Goal: Information Seeking & Learning: Compare options

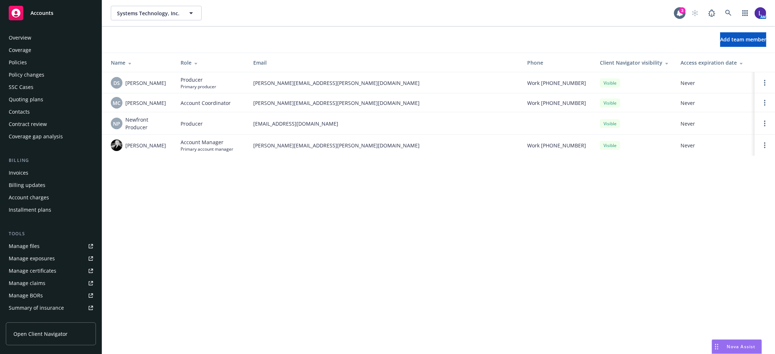
scroll to position [119, 0]
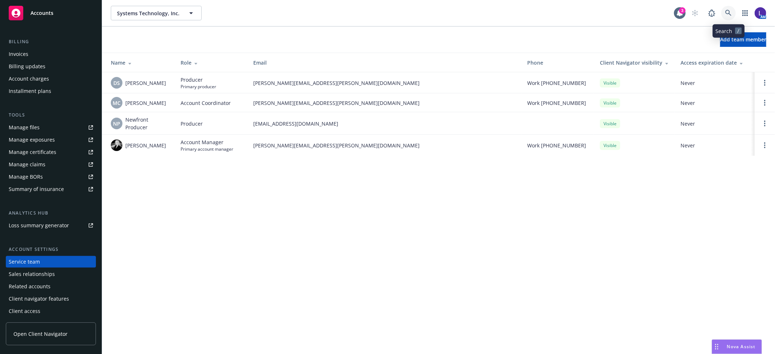
click at [726, 15] on icon at bounding box center [728, 13] width 7 height 7
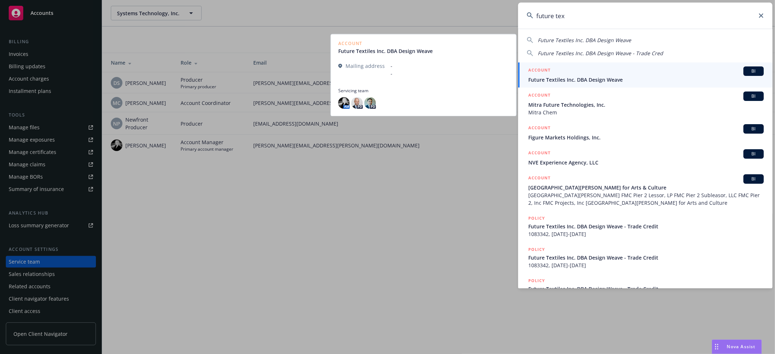
type input "future tex"
click at [561, 70] on div "ACCOUNT BI" at bounding box center [646, 71] width 236 height 9
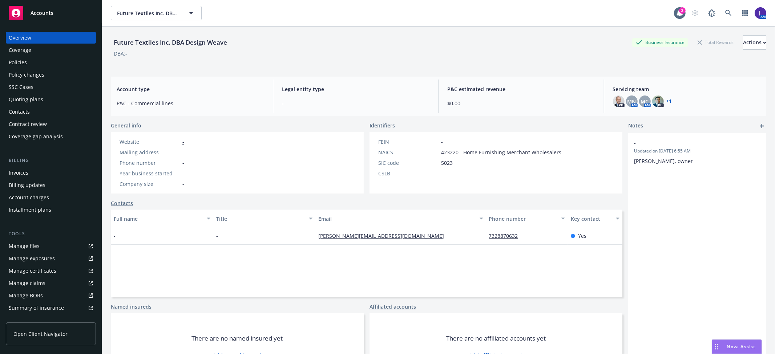
click at [51, 60] on div "Policies" at bounding box center [51, 63] width 84 height 12
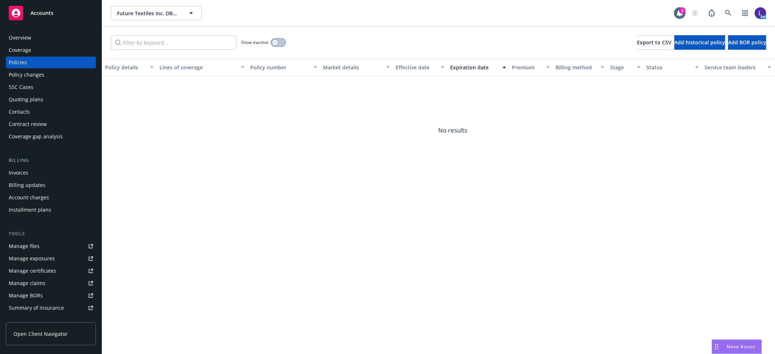
click at [278, 42] on button "button" at bounding box center [279, 42] width 14 height 7
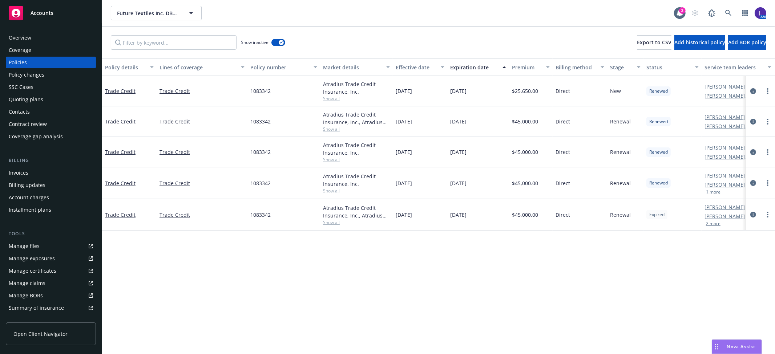
click at [712, 222] on button "2 more" at bounding box center [713, 224] width 15 height 4
click at [725, 11] on link at bounding box center [728, 13] width 15 height 15
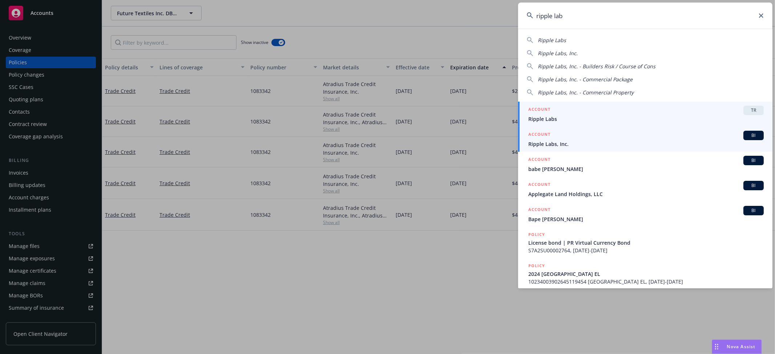
type input "ripple lab"
click at [551, 140] on div "ACCOUNT BI" at bounding box center [646, 135] width 236 height 9
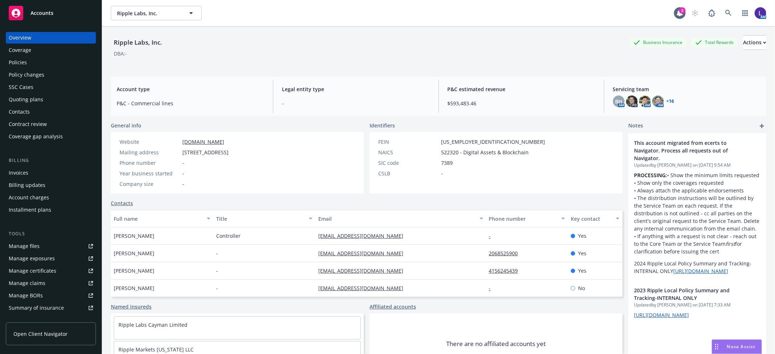
click at [17, 58] on div "Policies" at bounding box center [18, 63] width 18 height 12
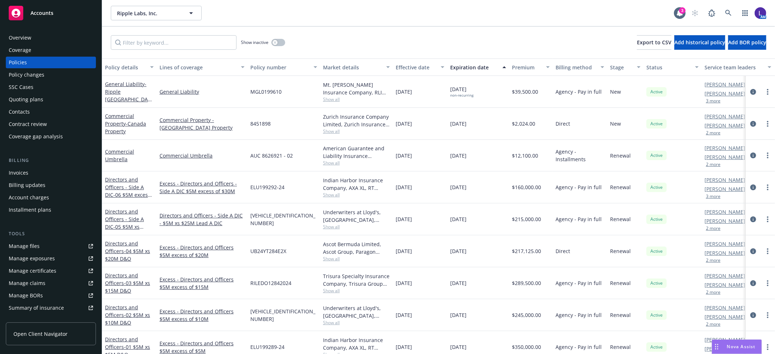
click at [32, 195] on div "Account charges" at bounding box center [29, 198] width 40 height 12
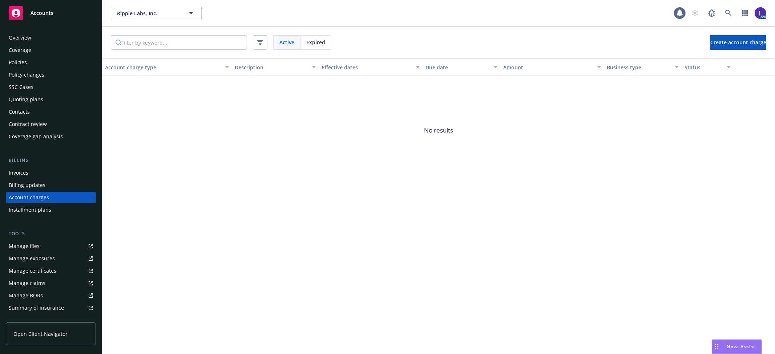
scroll to position [9, 0]
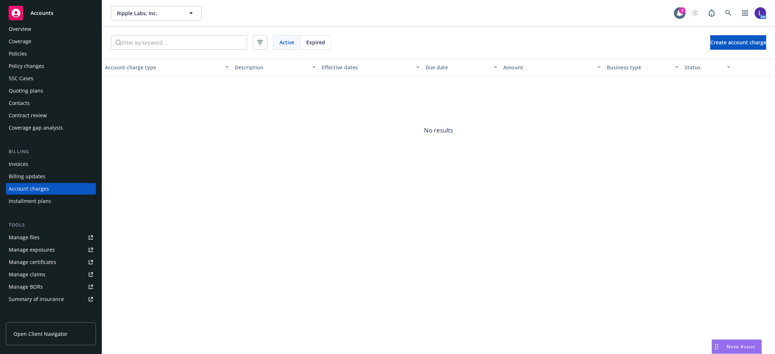
click at [317, 43] on span "Expired" at bounding box center [315, 43] width 19 height 8
click at [291, 42] on span "Active" at bounding box center [287, 43] width 15 height 8
click at [731, 8] on link at bounding box center [728, 13] width 15 height 15
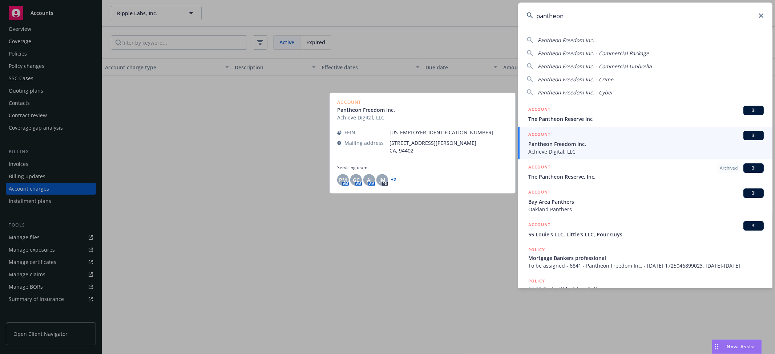
type input "pantheon"
click at [551, 142] on span "Pantheon Freedom Inc." at bounding box center [646, 144] width 236 height 8
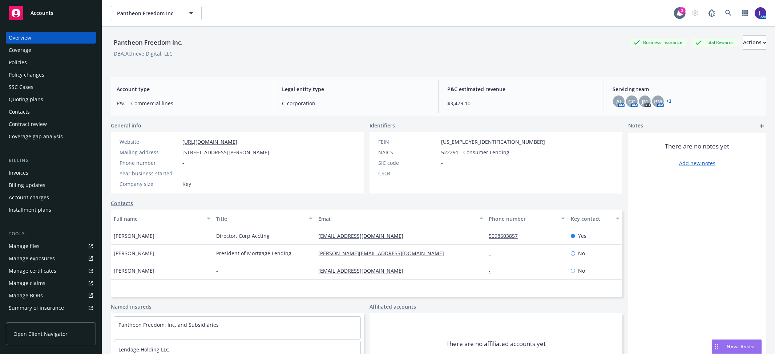
click at [31, 62] on div "Policies" at bounding box center [51, 63] width 84 height 12
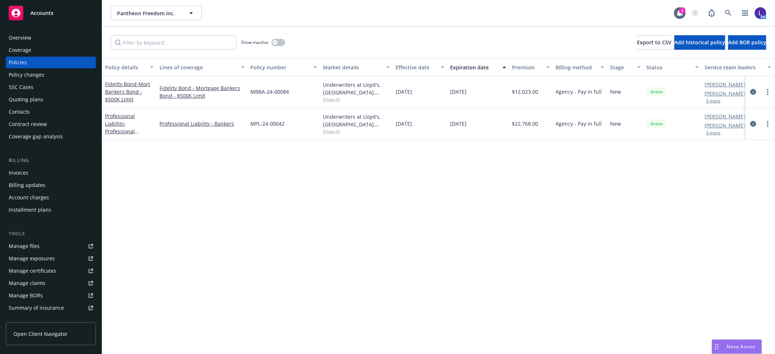
click at [28, 199] on div "Account charges" at bounding box center [29, 198] width 40 height 12
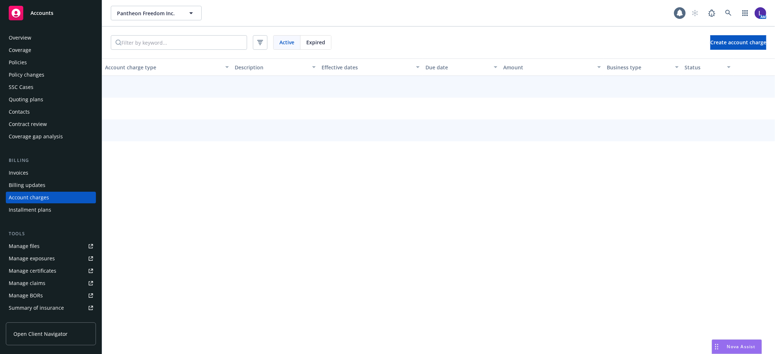
scroll to position [9, 0]
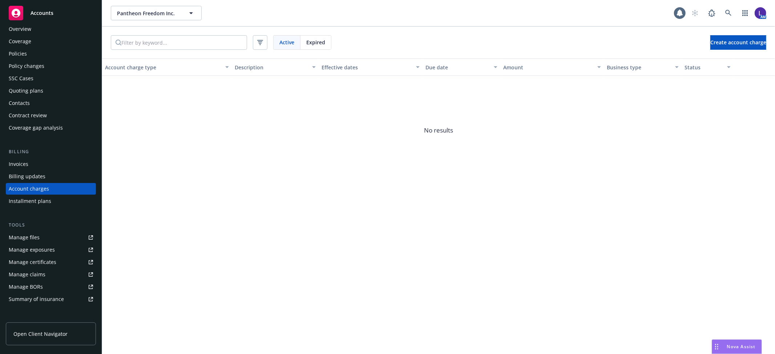
click at [326, 39] on div "Expired" at bounding box center [316, 43] width 31 height 14
click at [35, 51] on div "Policies" at bounding box center [51, 54] width 84 height 12
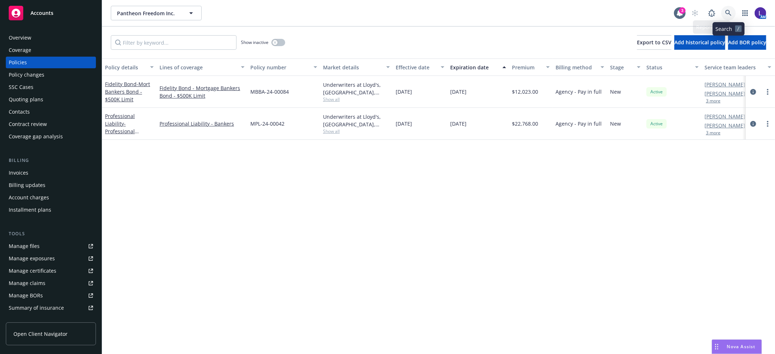
click at [730, 11] on icon at bounding box center [728, 13] width 7 height 7
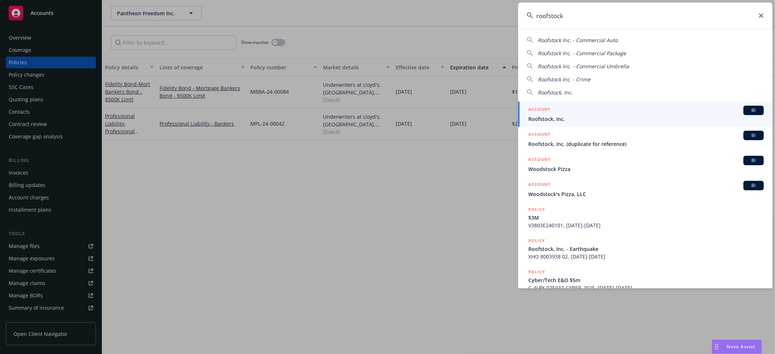
type input "roofstock"
click at [557, 114] on div "ACCOUNT BI" at bounding box center [646, 110] width 236 height 9
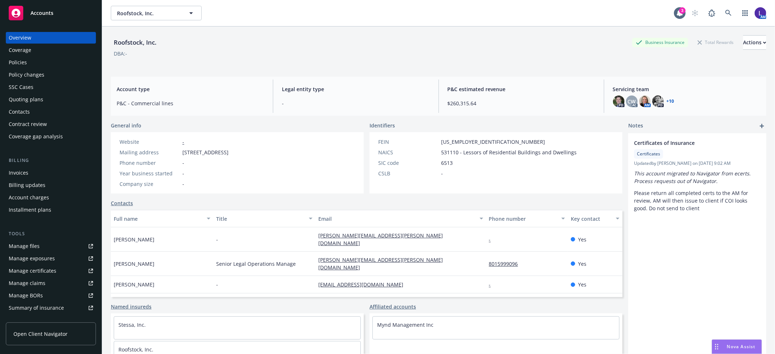
click at [24, 59] on div "Policies" at bounding box center [18, 63] width 18 height 12
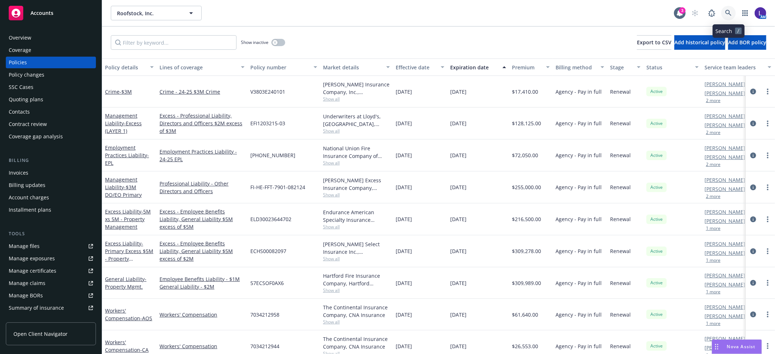
click at [725, 12] on icon at bounding box center [728, 13] width 7 height 7
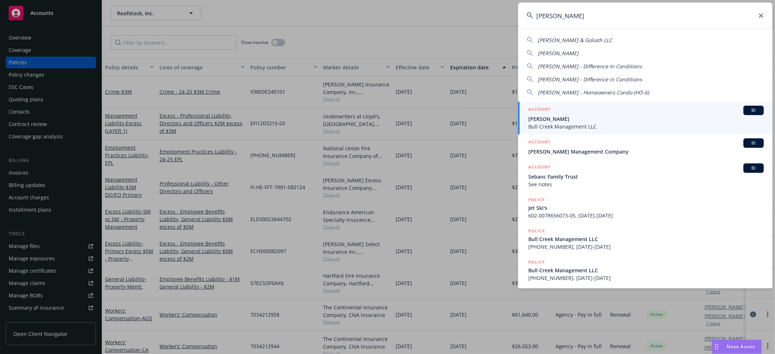
type input "david g."
click at [551, 117] on span "David G. Booth" at bounding box center [646, 119] width 236 height 8
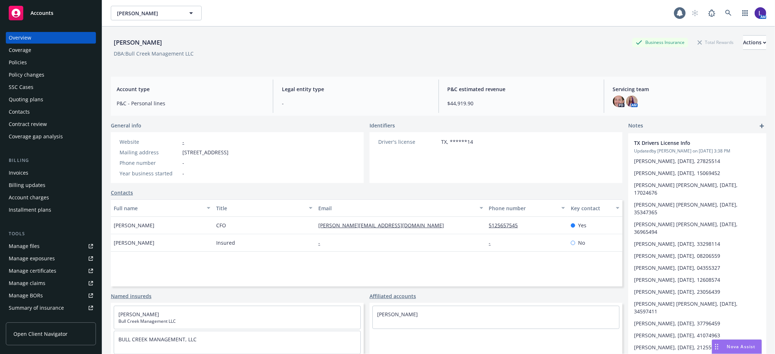
click at [44, 57] on div "Policies" at bounding box center [51, 63] width 84 height 12
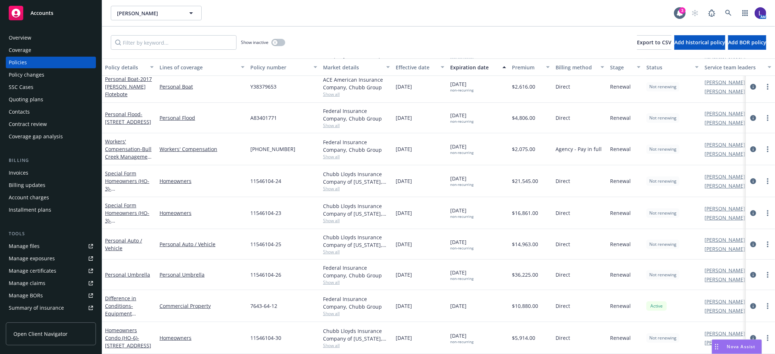
scroll to position [161, 0]
click at [279, 41] on button "button" at bounding box center [279, 42] width 14 height 7
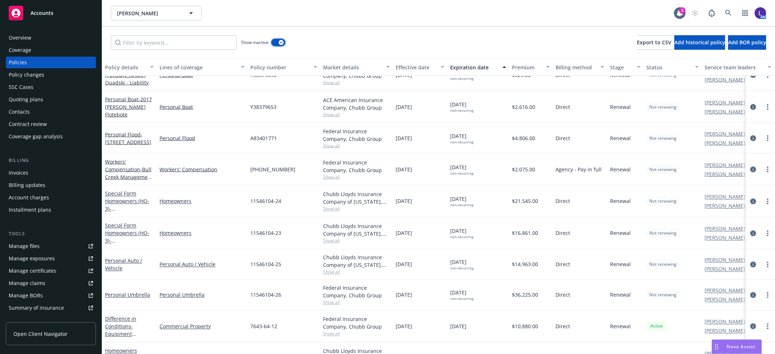
scroll to position [1062, 0]
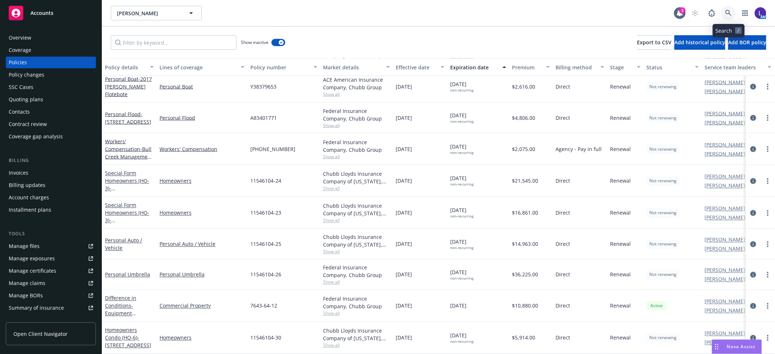
click at [728, 6] on link at bounding box center [728, 13] width 15 height 15
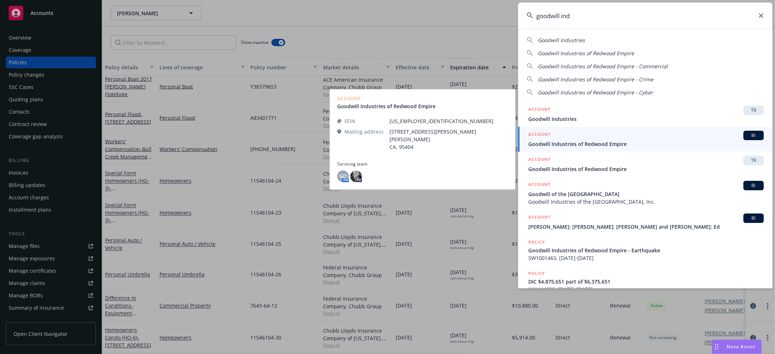
type input "goodwill ind"
click at [593, 142] on span "Goodwill Industries of Redwood Empire" at bounding box center [646, 144] width 236 height 8
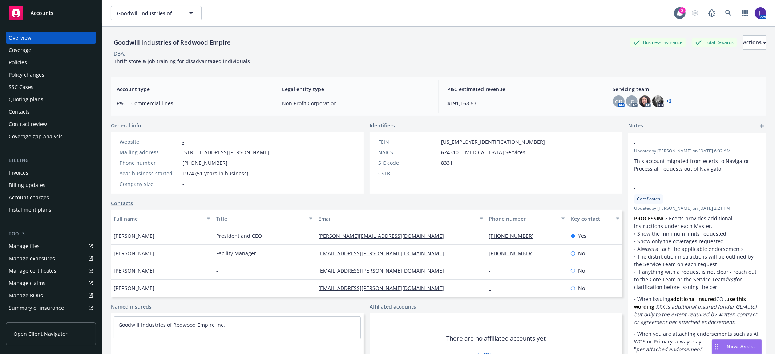
click at [46, 62] on div "Policies" at bounding box center [51, 63] width 84 height 12
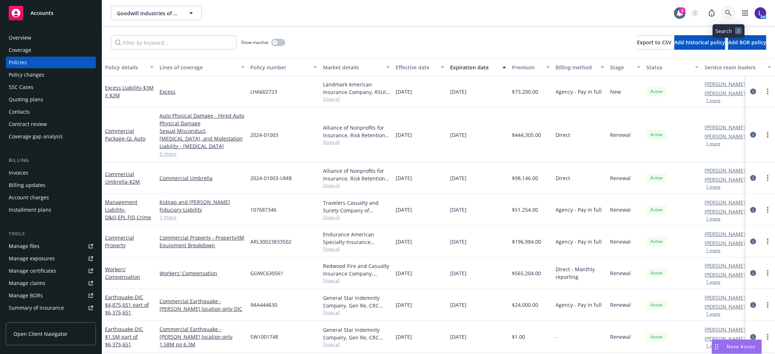
click at [725, 9] on link at bounding box center [728, 13] width 15 height 15
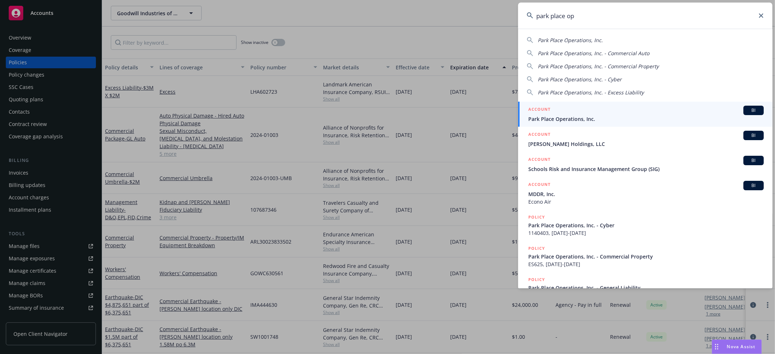
type input "park place op"
click at [580, 108] on div "ACCOUNT BI" at bounding box center [646, 110] width 236 height 9
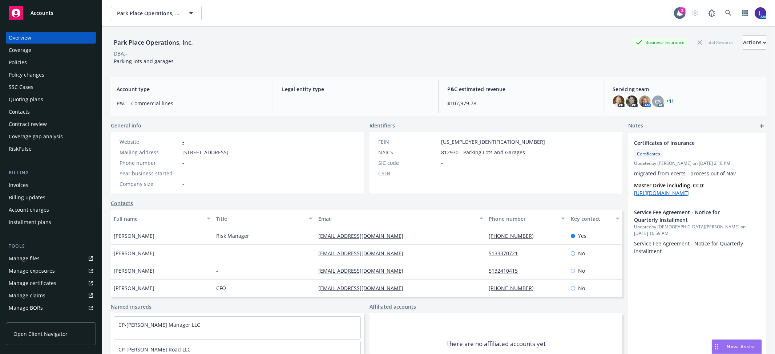
click at [16, 63] on div "Policies" at bounding box center [18, 63] width 18 height 12
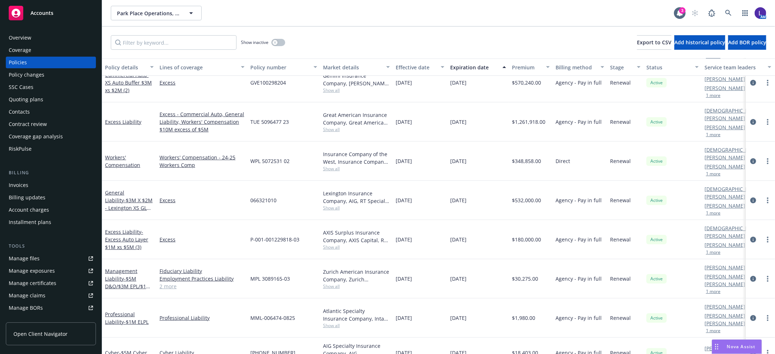
scroll to position [315, 0]
click at [279, 43] on button "button" at bounding box center [279, 42] width 14 height 7
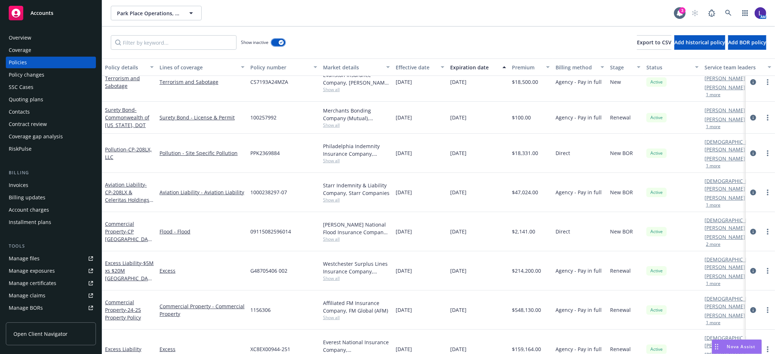
scroll to position [2322, 0]
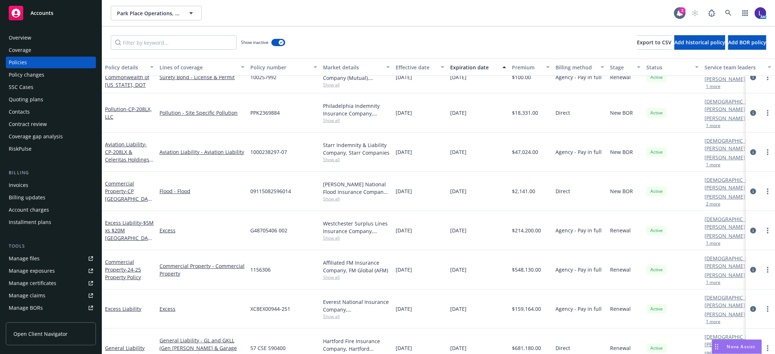
click at [607, 8] on div "Park Place Operations, Inc. Park Place Operations, Inc." at bounding box center [392, 13] width 563 height 15
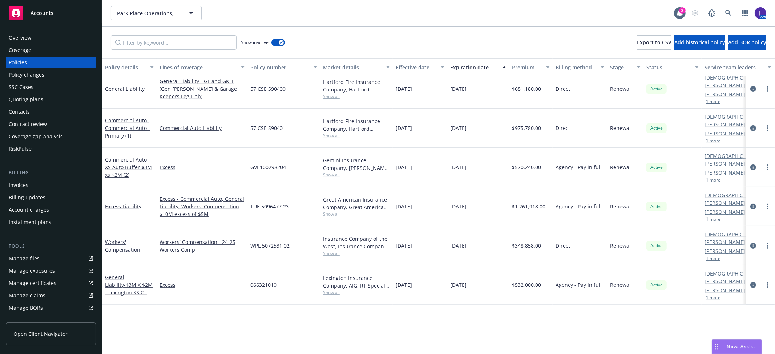
scroll to position [2321, 0]
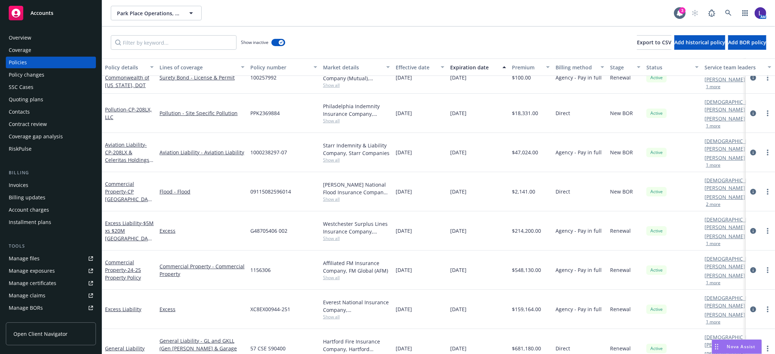
click at [24, 40] on div "Overview" at bounding box center [20, 38] width 23 height 12
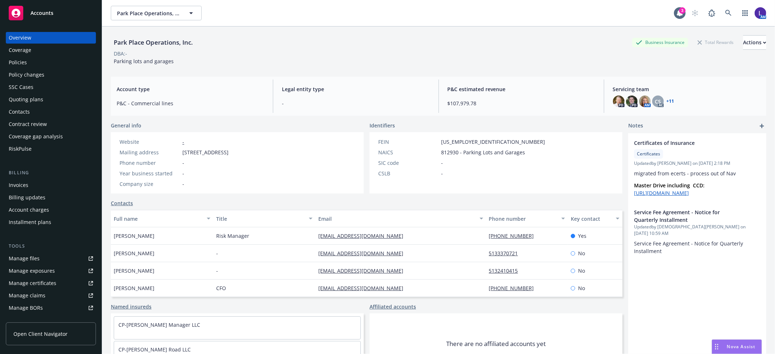
click at [25, 60] on div "Policies" at bounding box center [18, 63] width 18 height 12
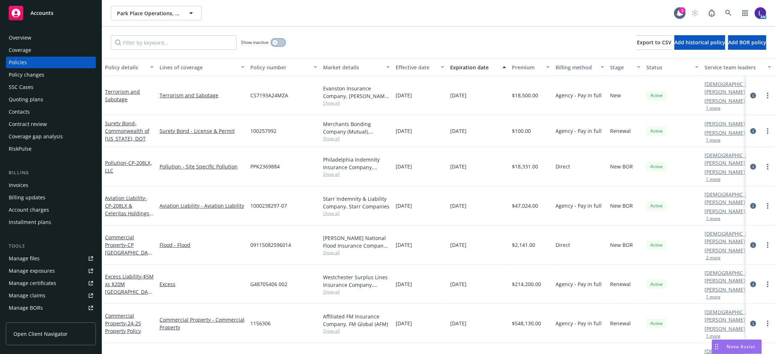
click at [278, 42] on button "button" at bounding box center [279, 42] width 14 height 7
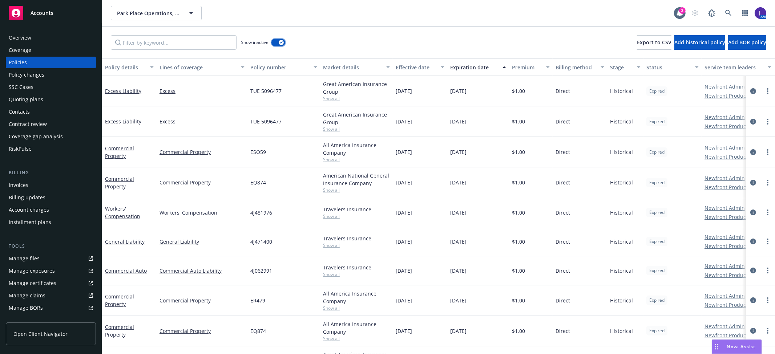
click at [279, 42] on div "button" at bounding box center [281, 42] width 5 height 5
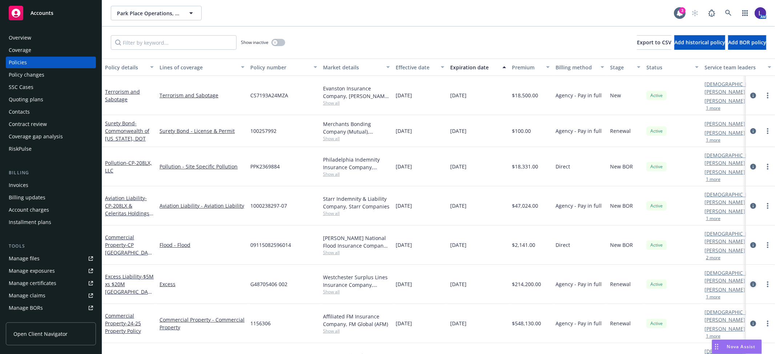
click at [751, 282] on icon "circleInformation" at bounding box center [754, 285] width 6 height 6
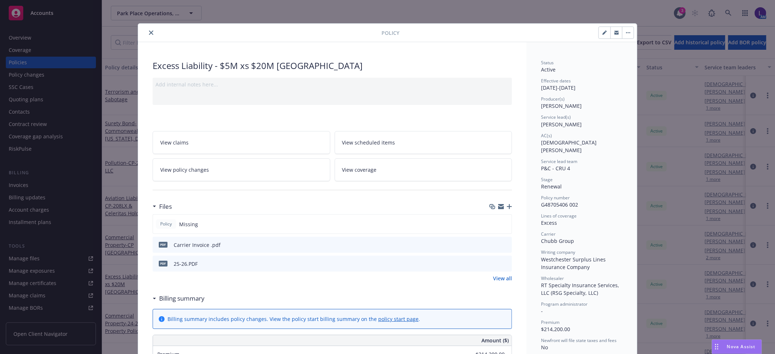
click at [149, 34] on icon "close" at bounding box center [151, 33] width 4 height 4
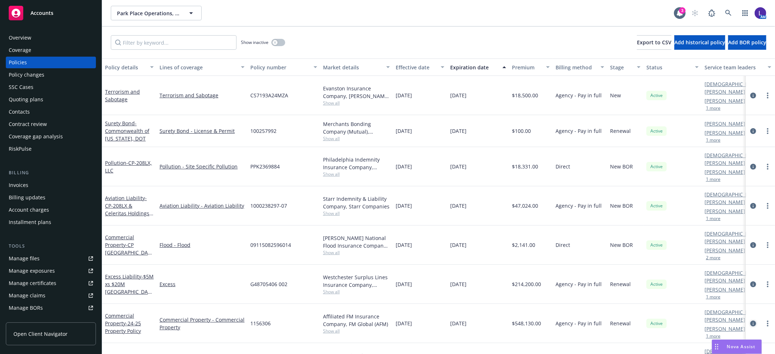
click at [751, 321] on icon "circleInformation" at bounding box center [754, 324] width 6 height 6
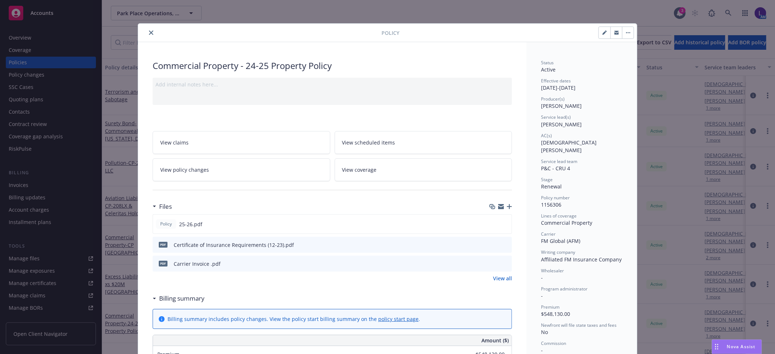
click at [149, 33] on icon "close" at bounding box center [151, 33] width 4 height 4
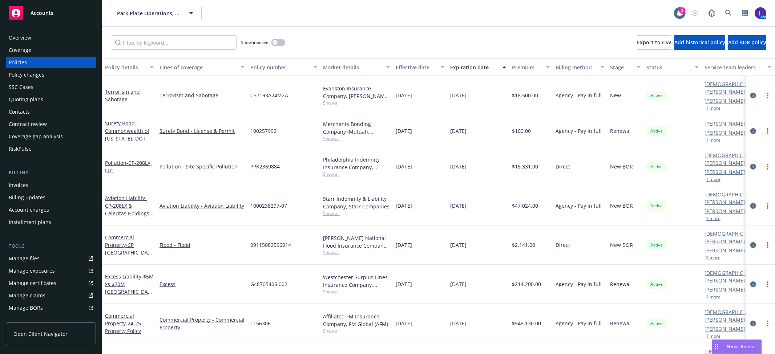
click at [39, 206] on div "Account charges" at bounding box center [29, 210] width 40 height 12
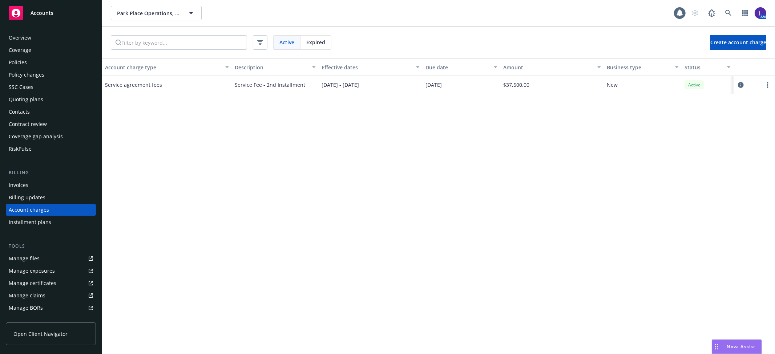
scroll to position [21, 0]
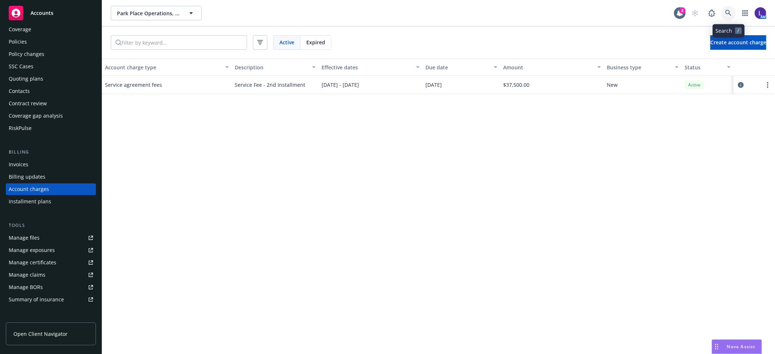
click at [727, 13] on icon at bounding box center [728, 13] width 6 height 6
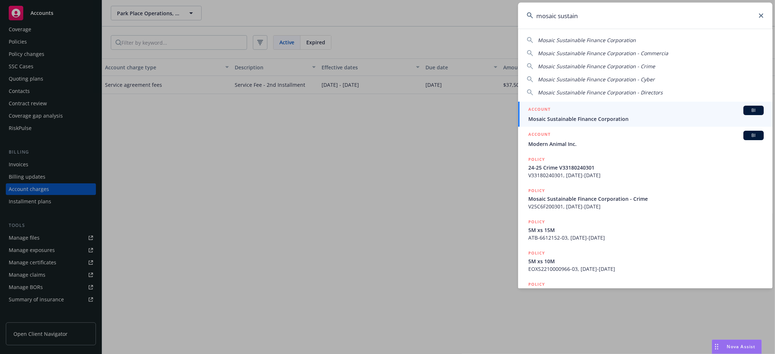
type input "mosaic sustain"
click at [589, 115] on span "Mosaic Sustainable Finance Corporation" at bounding box center [646, 119] width 236 height 8
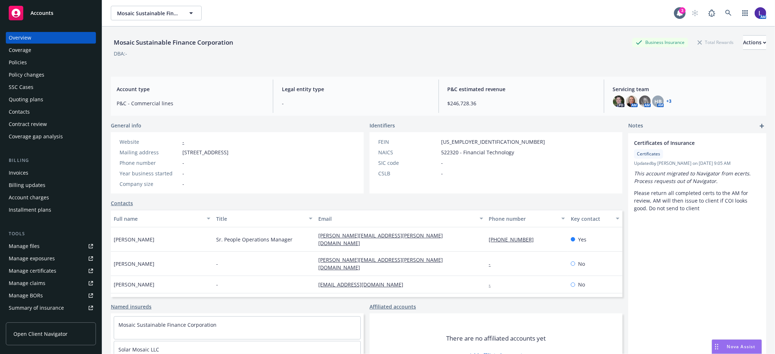
click at [24, 60] on div "Policies" at bounding box center [18, 63] width 18 height 12
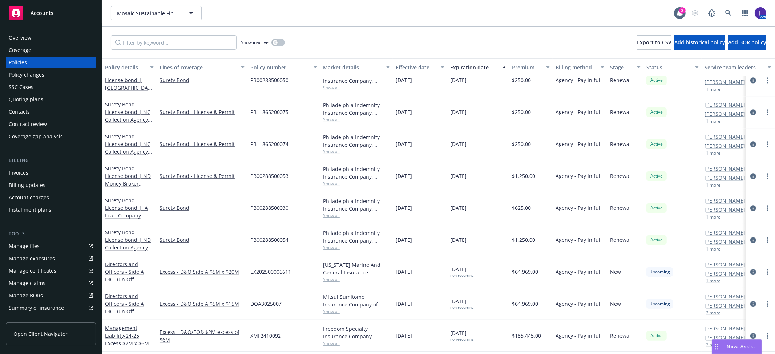
scroll to position [1496, 0]
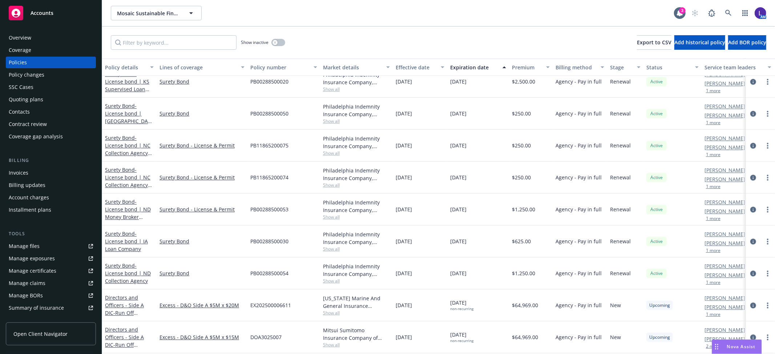
click at [22, 242] on div "Manage files" at bounding box center [24, 247] width 31 height 12
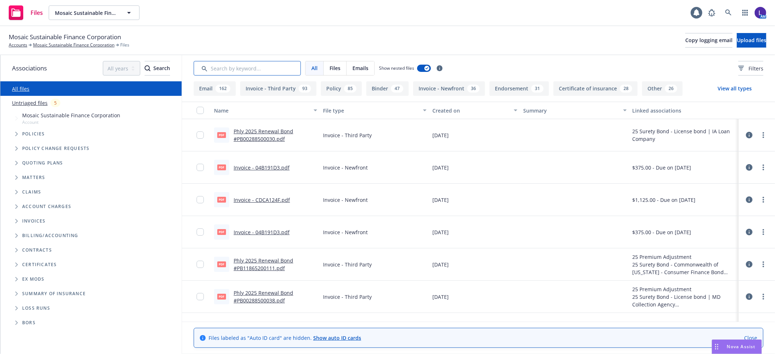
click at [244, 74] on input "Search by keyword..." at bounding box center [247, 68] width 107 height 15
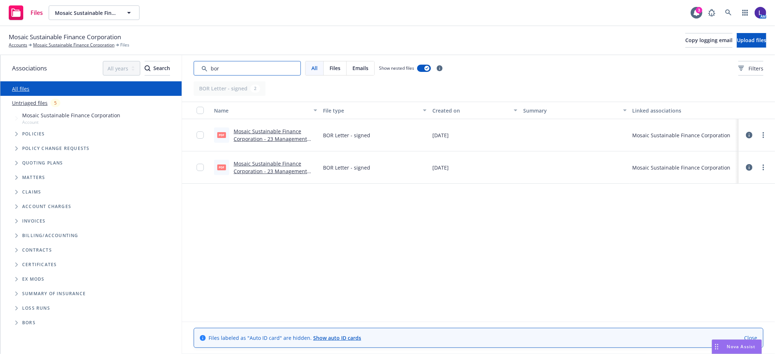
type input "bor"
click at [260, 133] on link "Mosaic Sustainable Finance Corporation - 23 Management Liability - BOR Letter.p…" at bounding box center [270, 139] width 73 height 22
click at [251, 164] on link "Mosaic Sustainable Finance Corporation - 23 Management Liability - BOR Letter.p…" at bounding box center [270, 171] width 73 height 22
click at [728, 17] on link at bounding box center [728, 12] width 15 height 15
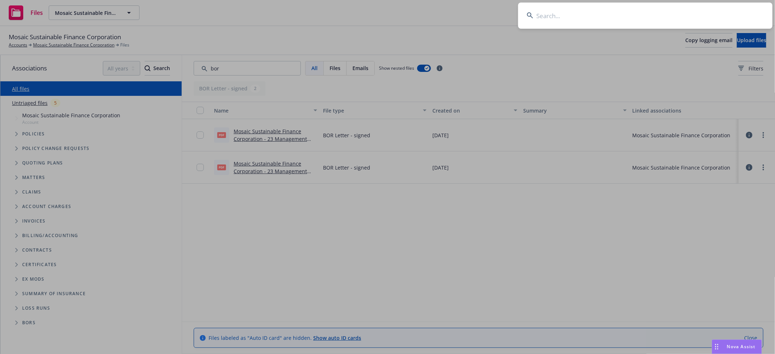
click at [597, 17] on input at bounding box center [645, 16] width 254 height 26
type input "Amatuhi Holdings, Inc."
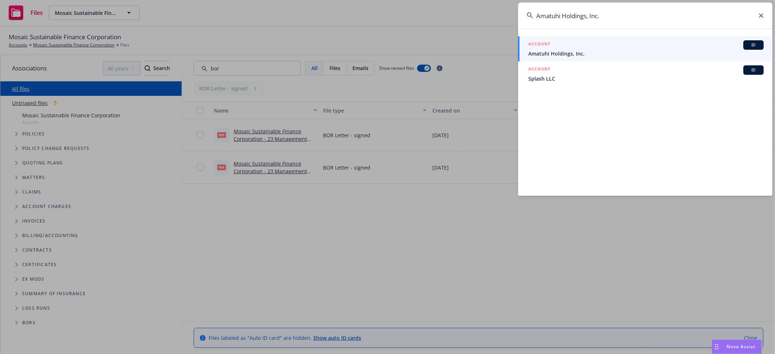
click at [537, 46] on h5 "ACCOUNT" at bounding box center [539, 44] width 22 height 9
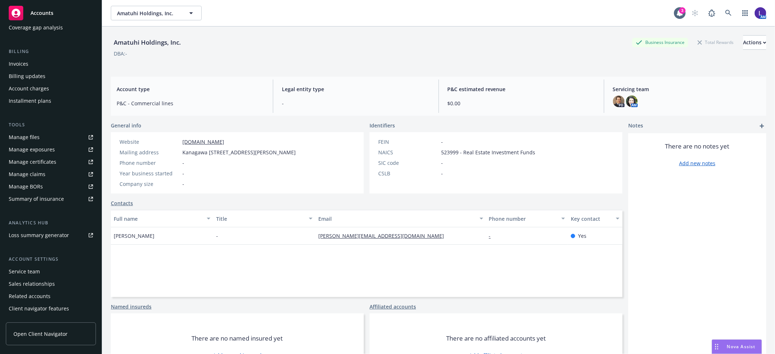
scroll to position [119, 0]
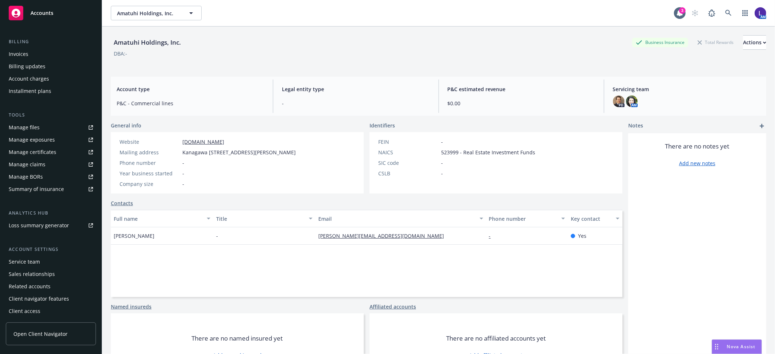
click at [33, 262] on div "Service team" at bounding box center [24, 262] width 31 height 12
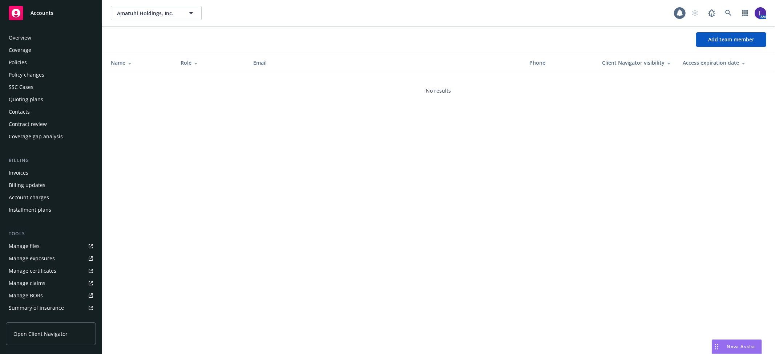
scroll to position [119, 0]
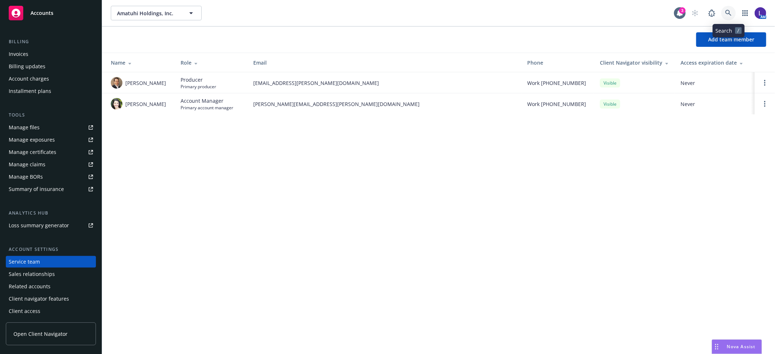
click at [725, 9] on link at bounding box center [728, 13] width 15 height 15
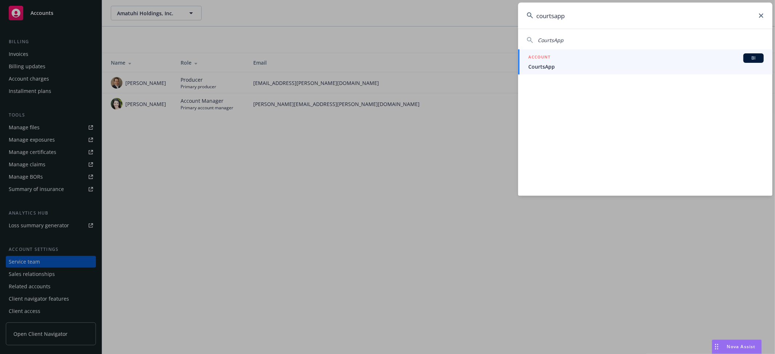
type input "courtsapp"
click at [564, 67] on span "CourtsApp" at bounding box center [646, 67] width 236 height 8
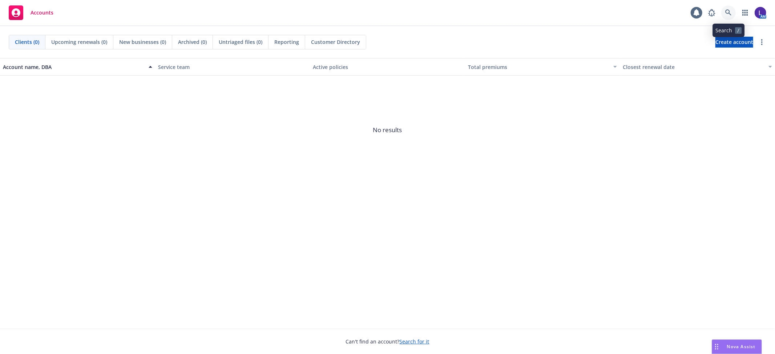
click at [731, 15] on icon at bounding box center [728, 12] width 7 height 7
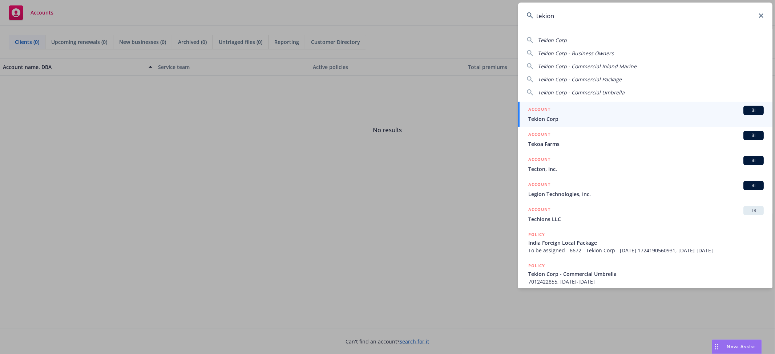
type input "tekion"
click at [559, 116] on span "Tekion Corp" at bounding box center [646, 119] width 236 height 8
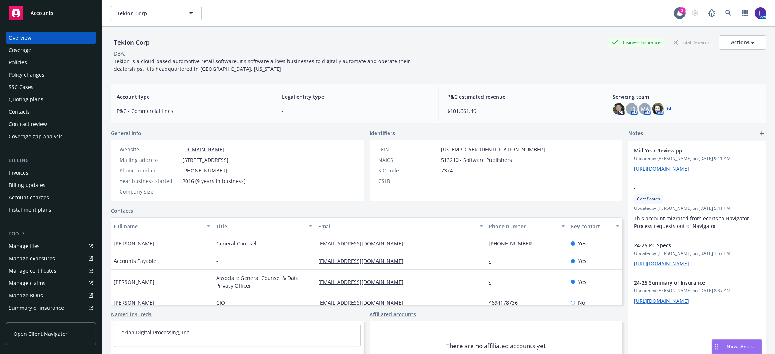
click at [9, 57] on div "Policies" at bounding box center [18, 63] width 18 height 12
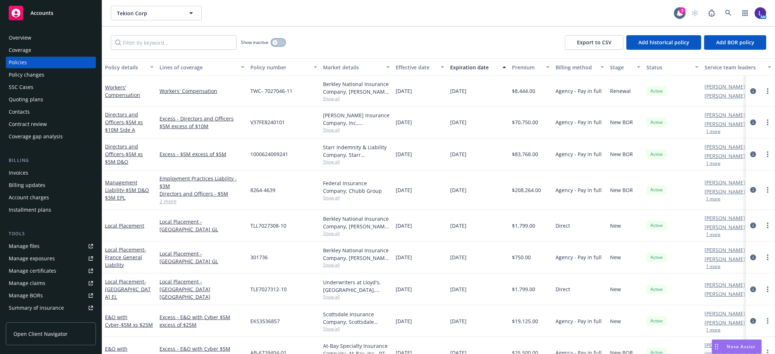
click at [273, 45] on button "button" at bounding box center [279, 42] width 14 height 7
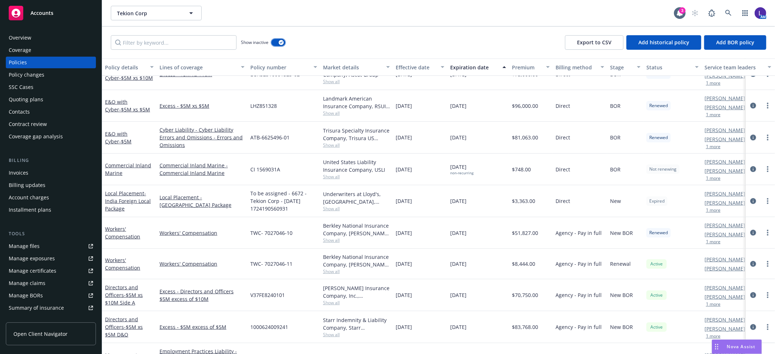
scroll to position [686, 0]
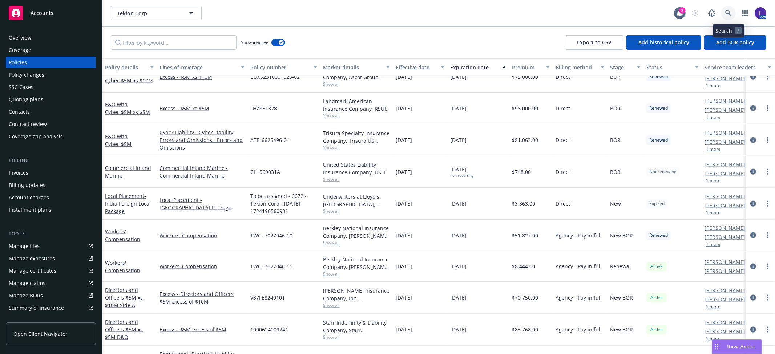
click at [726, 9] on link at bounding box center [728, 13] width 15 height 15
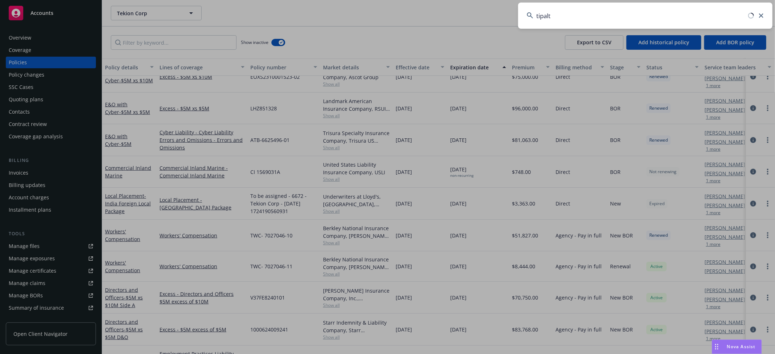
type input "tipalti"
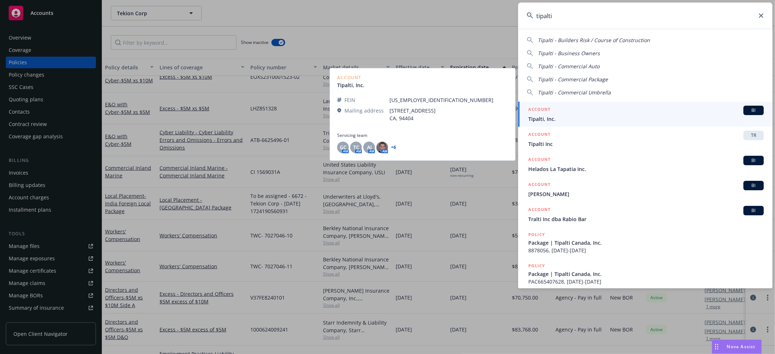
click at [553, 116] on span "Tipalti, Inc." at bounding box center [646, 119] width 236 height 8
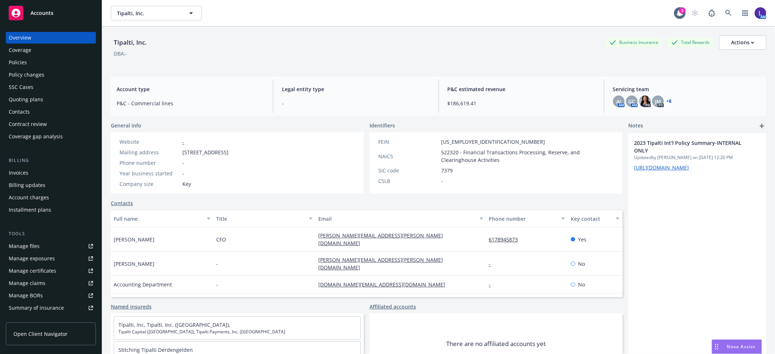
click at [19, 59] on div "Policies" at bounding box center [18, 63] width 18 height 12
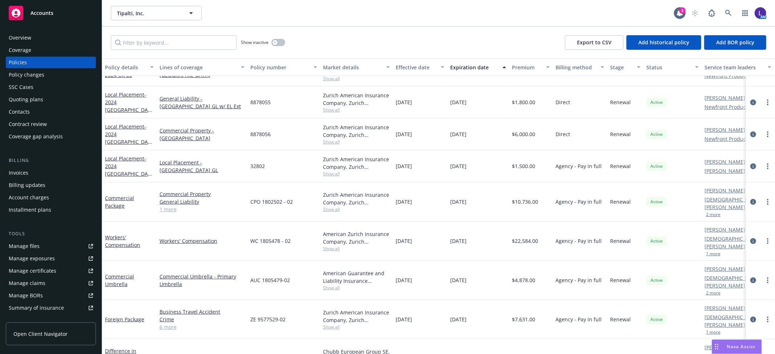
scroll to position [282, 0]
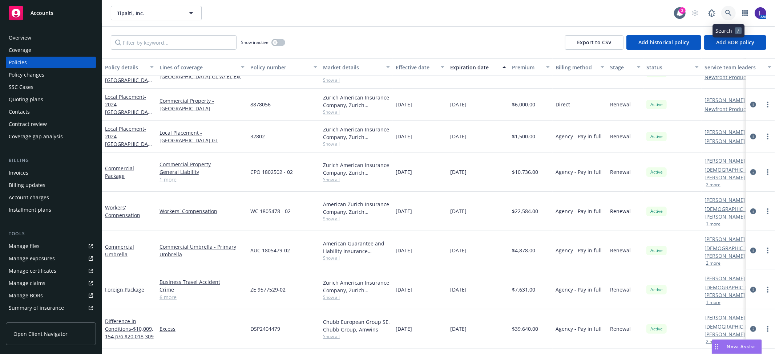
click at [729, 12] on icon at bounding box center [728, 13] width 7 height 7
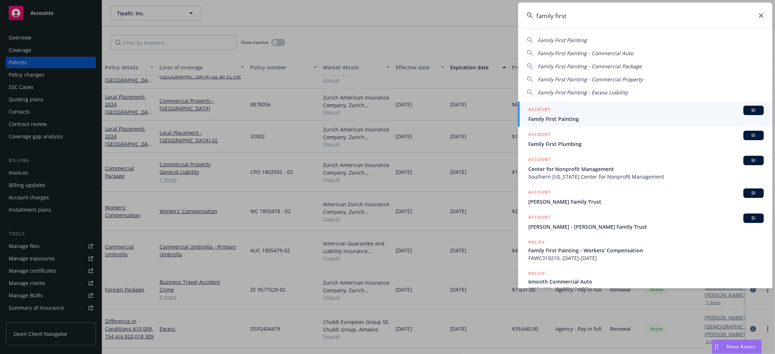
click at [592, 17] on input "family first" at bounding box center [645, 16] width 254 height 26
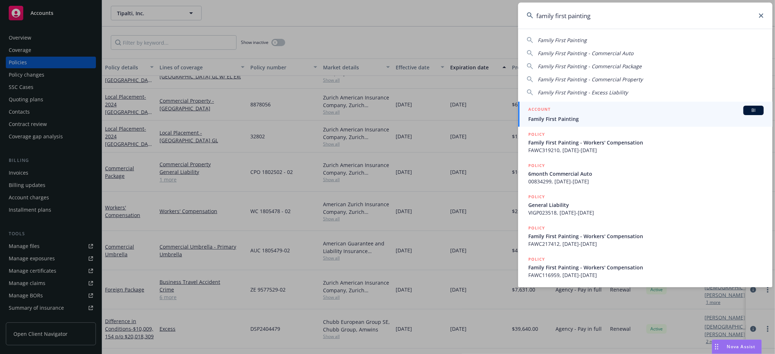
type input "family first painting"
click at [566, 113] on div "ACCOUNT BI" at bounding box center [646, 110] width 236 height 9
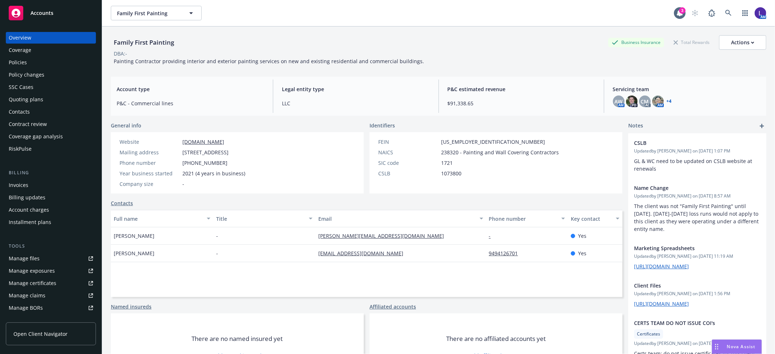
click at [35, 62] on div "Policies" at bounding box center [51, 63] width 84 height 12
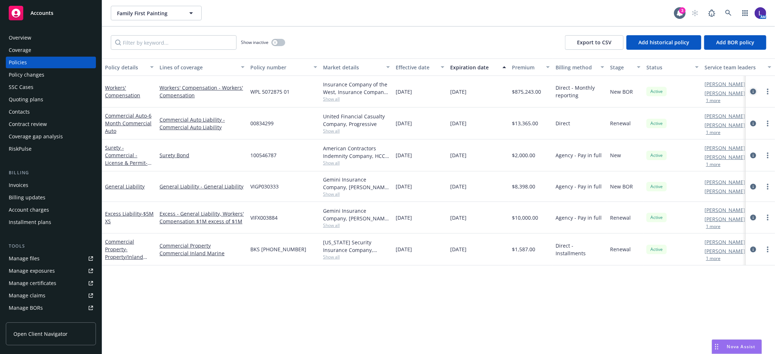
click at [752, 89] on icon "circleInformation" at bounding box center [754, 92] width 6 height 6
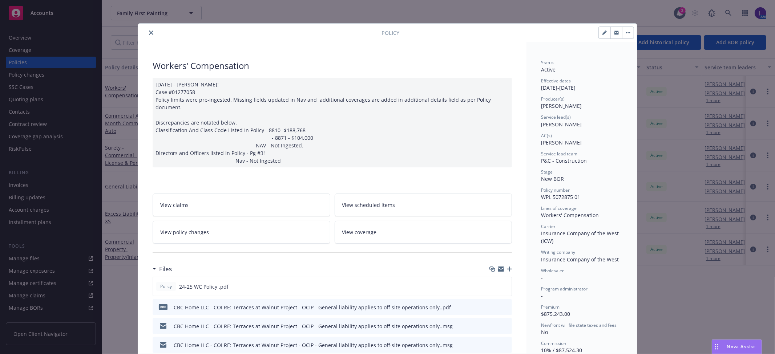
drag, startPoint x: 149, startPoint y: 31, endPoint x: 154, endPoint y: 32, distance: 4.8
click at [149, 31] on icon "close" at bounding box center [151, 33] width 4 height 4
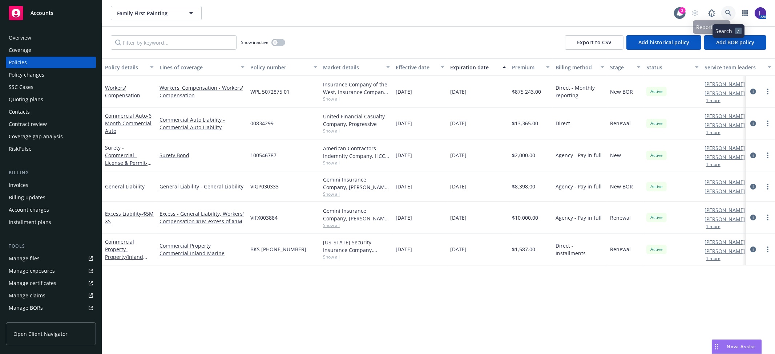
click at [727, 13] on icon at bounding box center [728, 13] width 6 height 6
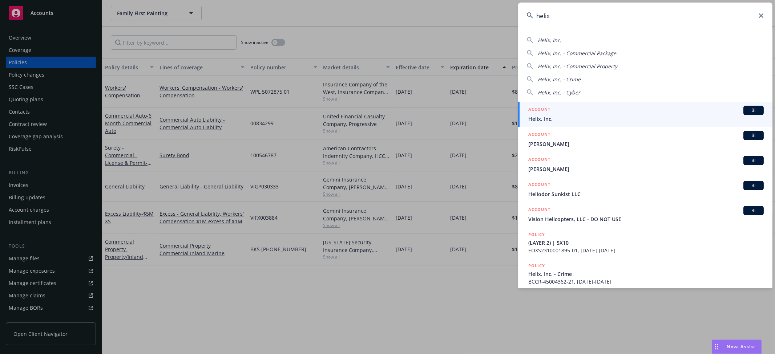
type input "helix"
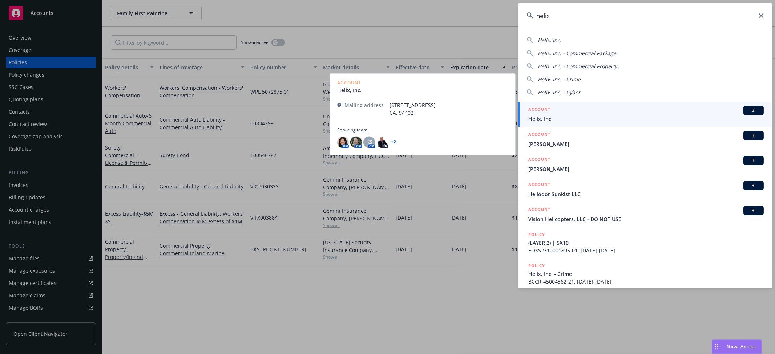
click at [562, 113] on div "ACCOUNT BI" at bounding box center [646, 110] width 236 height 9
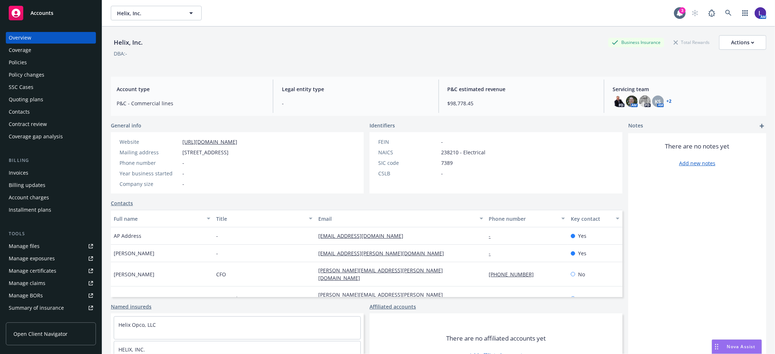
click at [36, 63] on div "Policies" at bounding box center [51, 63] width 84 height 12
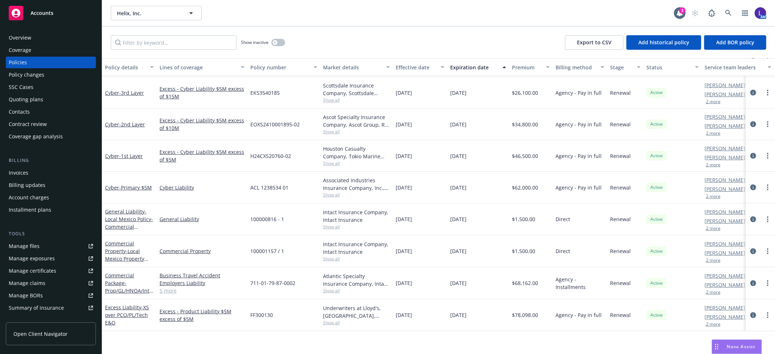
scroll to position [30, 0]
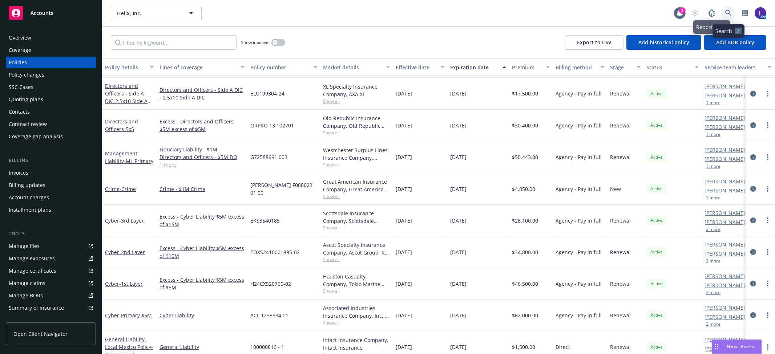
click at [729, 13] on icon at bounding box center [728, 13] width 7 height 7
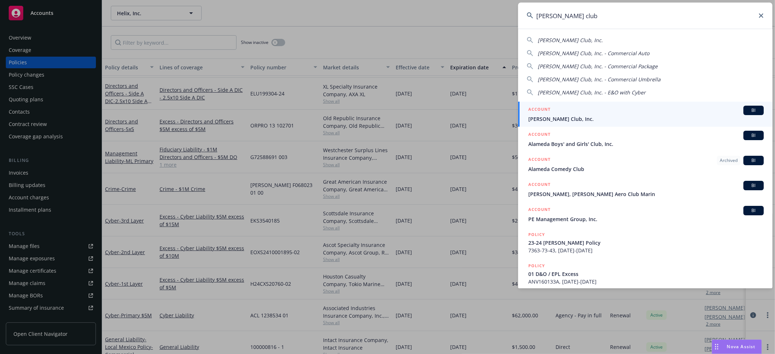
type input "alfred club"
click at [535, 116] on span "Alfred Club, Inc." at bounding box center [646, 119] width 236 height 8
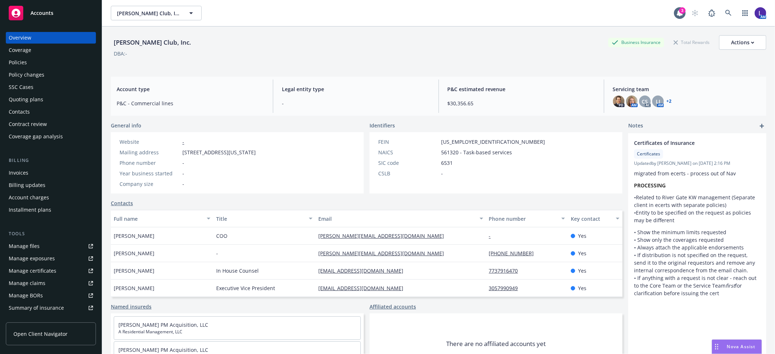
click at [19, 60] on div "Policies" at bounding box center [18, 63] width 18 height 12
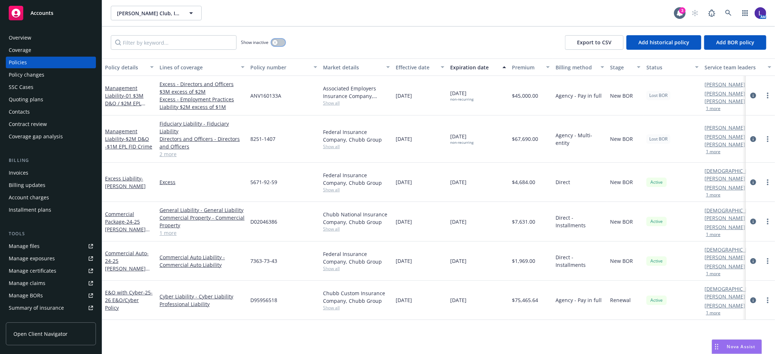
click at [281, 41] on button "button" at bounding box center [279, 42] width 14 height 7
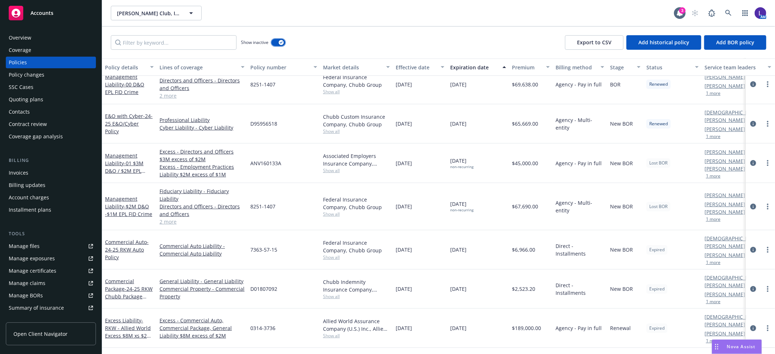
scroll to position [338, 0]
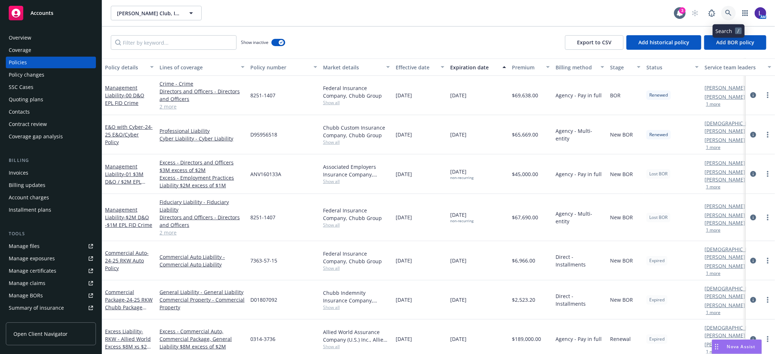
click at [729, 9] on link at bounding box center [728, 13] width 15 height 15
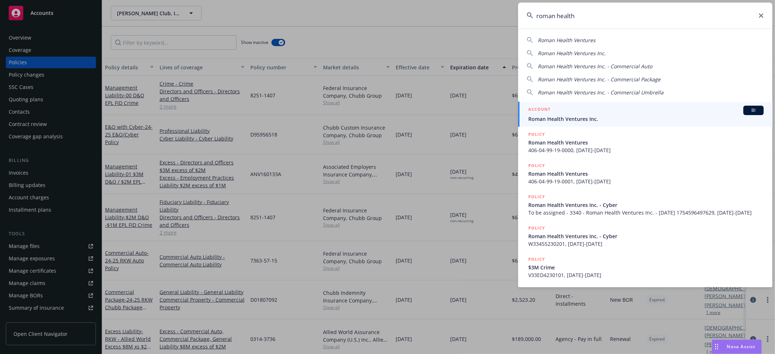
type input "roman health"
click at [567, 116] on span "Roman Health Ventures Inc." at bounding box center [646, 119] width 236 height 8
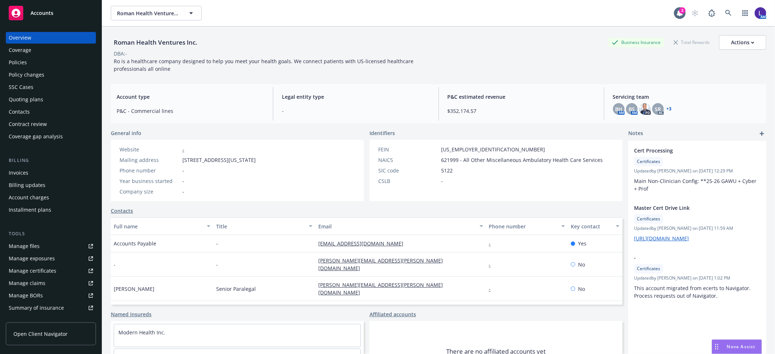
click at [29, 60] on div "Policies" at bounding box center [51, 63] width 84 height 12
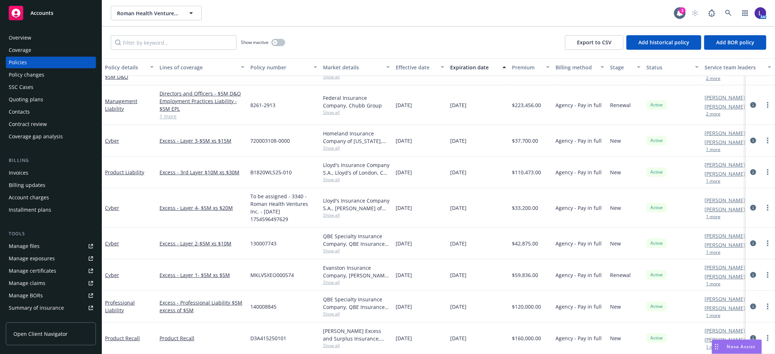
scroll to position [121, 0]
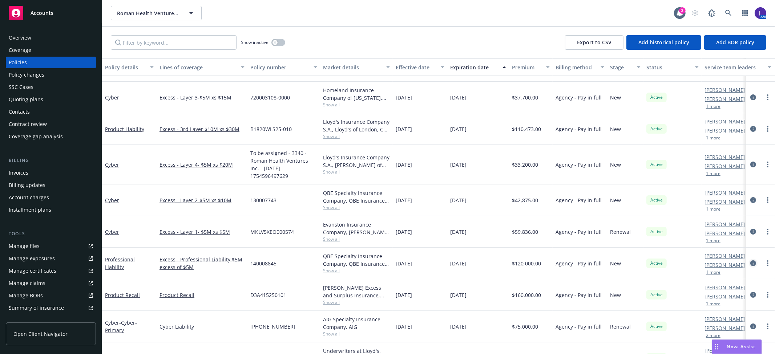
click at [751, 266] on icon "circleInformation" at bounding box center [754, 264] width 6 height 6
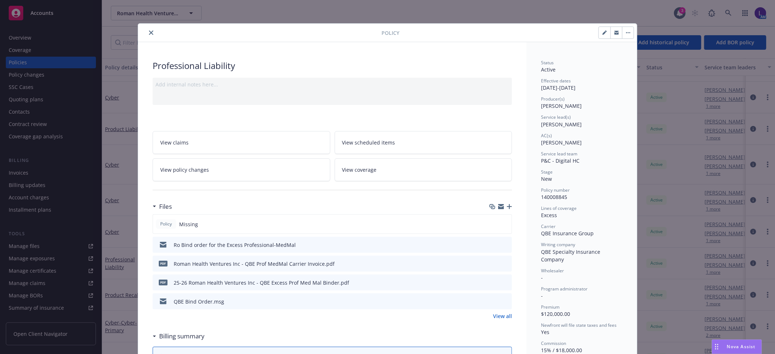
click at [149, 32] on icon "close" at bounding box center [151, 33] width 4 height 4
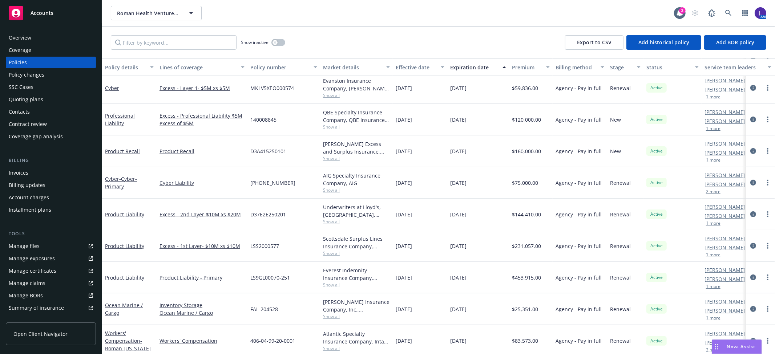
scroll to position [242, 0]
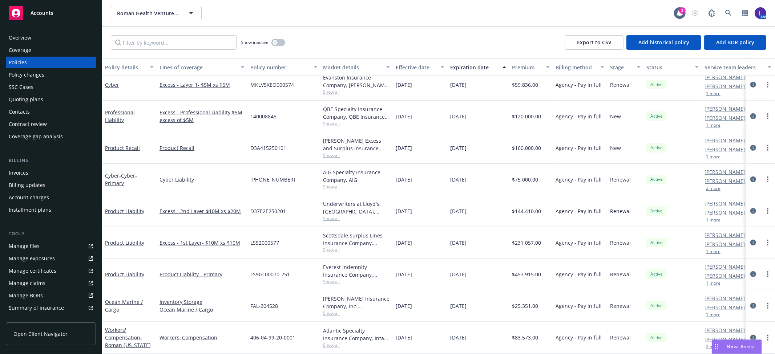
click at [27, 184] on div "Billing updates" at bounding box center [27, 186] width 37 height 12
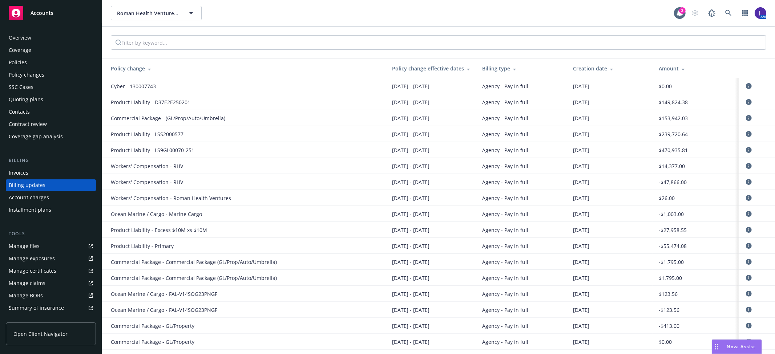
click at [27, 195] on div "Account charges" at bounding box center [29, 198] width 40 height 12
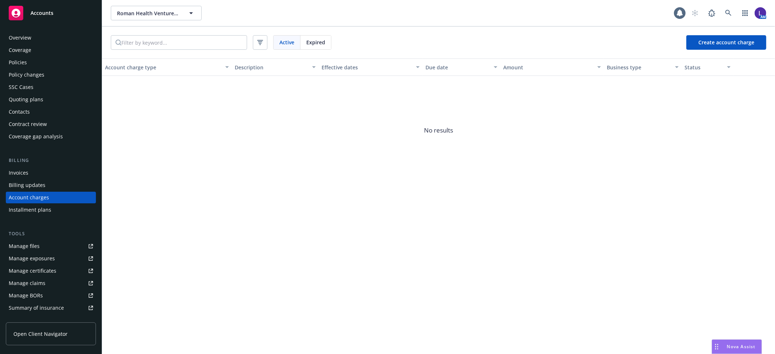
scroll to position [9, 0]
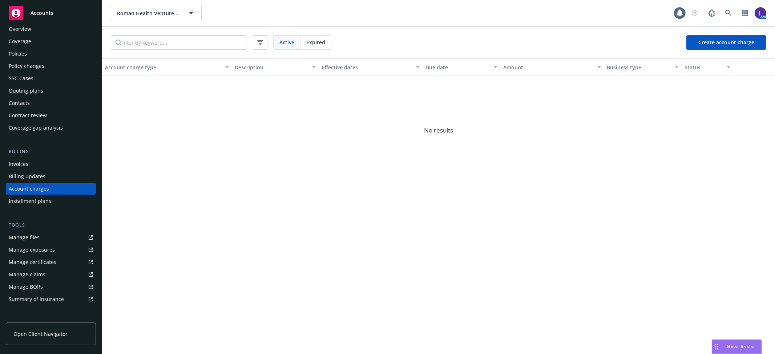
click at [321, 39] on span "Expired" at bounding box center [315, 43] width 19 height 8
click at [282, 41] on span "Active" at bounding box center [287, 43] width 15 height 8
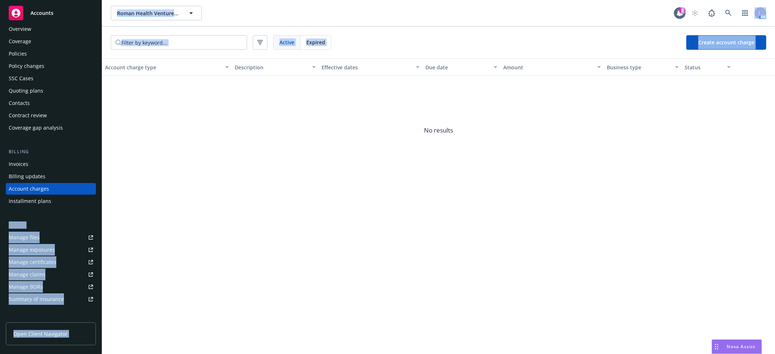
drag, startPoint x: 117, startPoint y: 223, endPoint x: 122, endPoint y: 304, distance: 81.2
click at [119, 234] on div "Accounts Overview Coverage Policies Policy changes SSC Cases Quoting plans Cont…" at bounding box center [387, 177] width 775 height 354
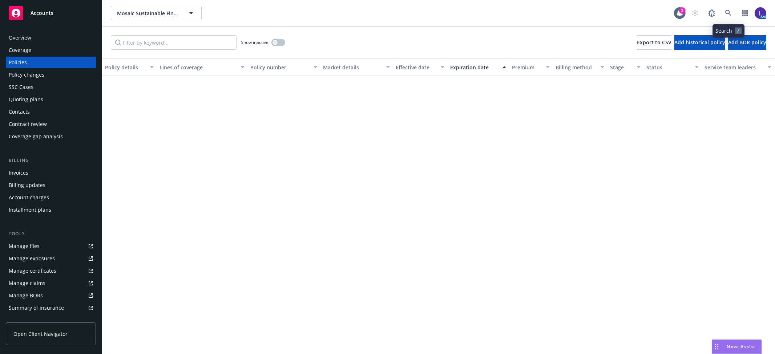
click at [731, 10] on icon at bounding box center [728, 13] width 7 height 7
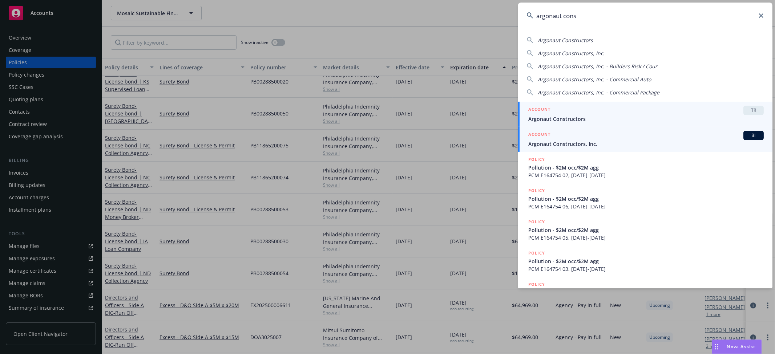
type input "argonaut cons"
click at [586, 141] on span "Argonaut Constructors, Inc." at bounding box center [646, 144] width 236 height 8
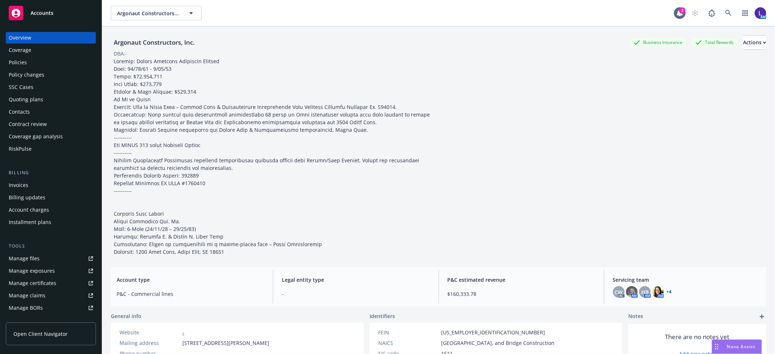
click at [31, 61] on div "Policies" at bounding box center [51, 63] width 84 height 12
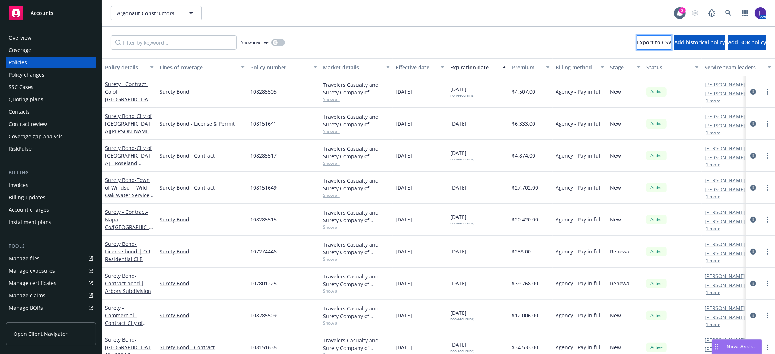
click at [637, 41] on span "Export to CSV" at bounding box center [654, 42] width 35 height 7
click at [41, 204] on div "Account charges" at bounding box center [29, 210] width 40 height 12
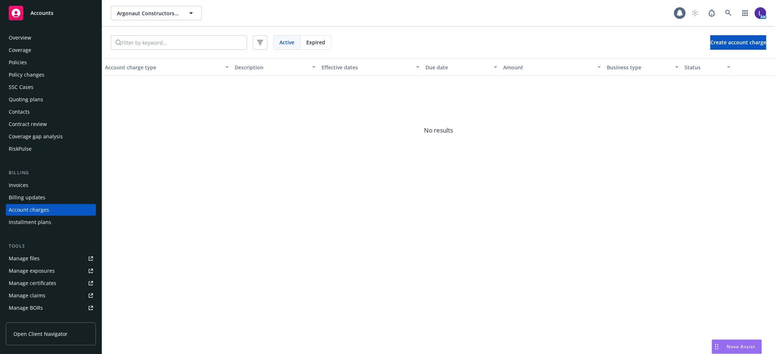
scroll to position [21, 0]
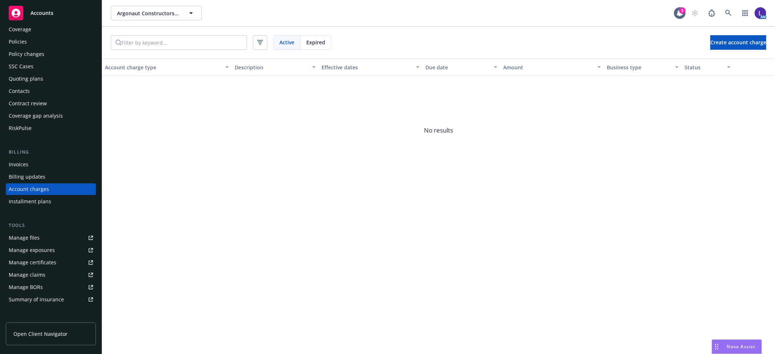
click at [311, 45] on span "Expired" at bounding box center [315, 43] width 19 height 8
click at [724, 13] on link at bounding box center [728, 13] width 15 height 15
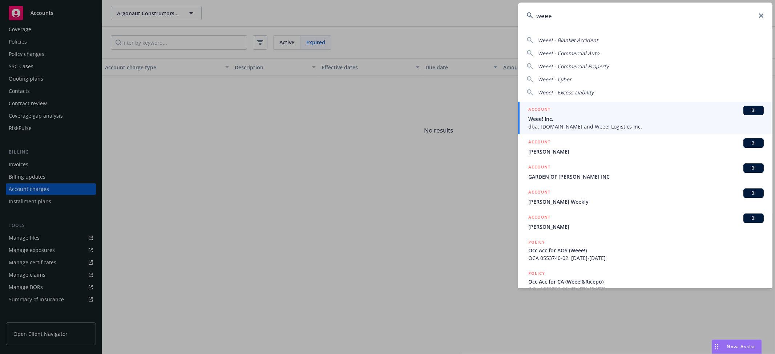
type input "weee"
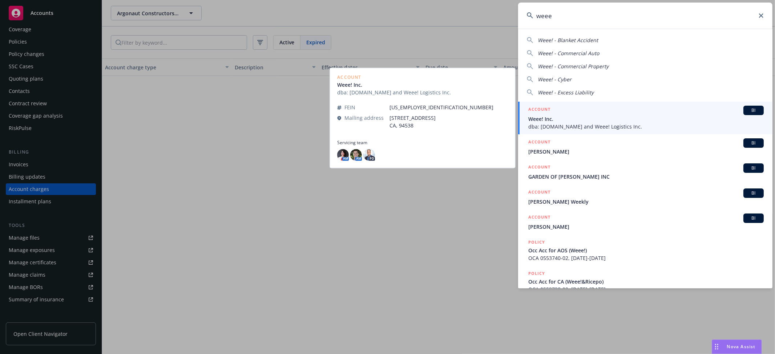
click at [551, 118] on span "Weee! Inc." at bounding box center [646, 119] width 236 height 8
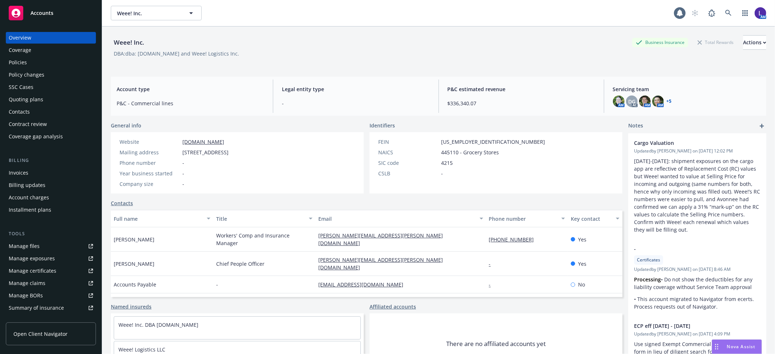
click at [49, 64] on div "Policies" at bounding box center [51, 63] width 84 height 12
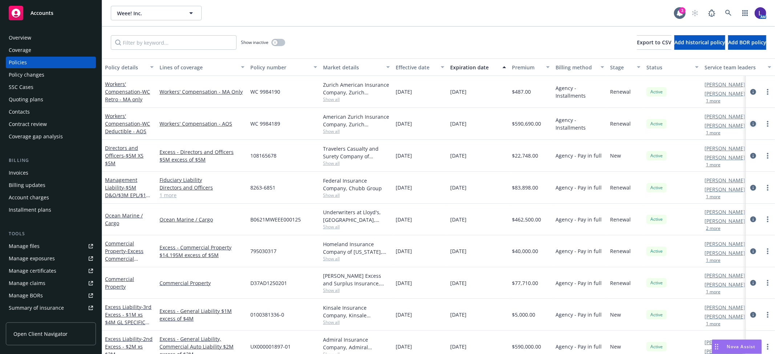
click at [751, 121] on icon "circleInformation" at bounding box center [754, 124] width 6 height 6
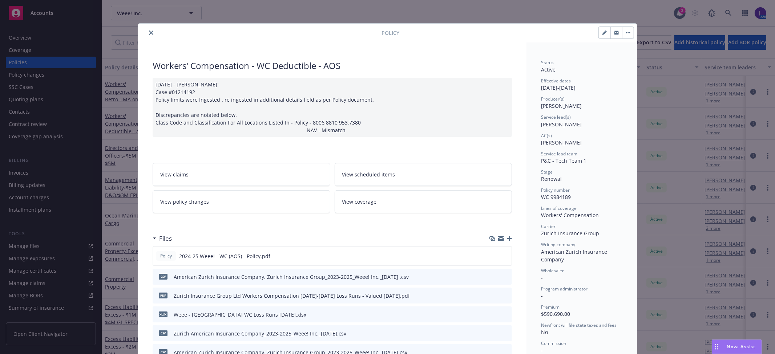
click at [153, 31] on div at bounding box center [261, 32] width 241 height 9
click at [149, 31] on icon "close" at bounding box center [151, 33] width 4 height 4
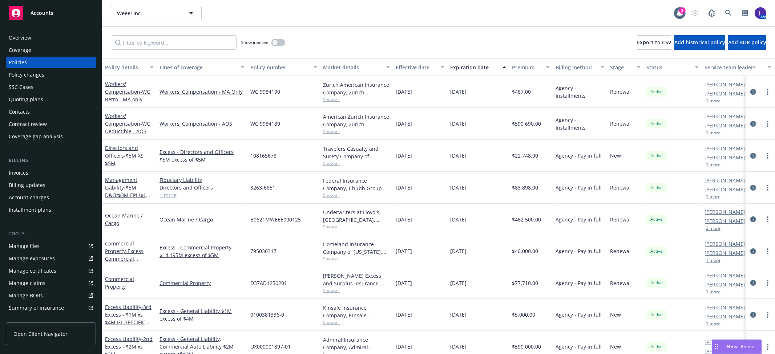
click at [40, 196] on div "Account charges" at bounding box center [29, 198] width 40 height 12
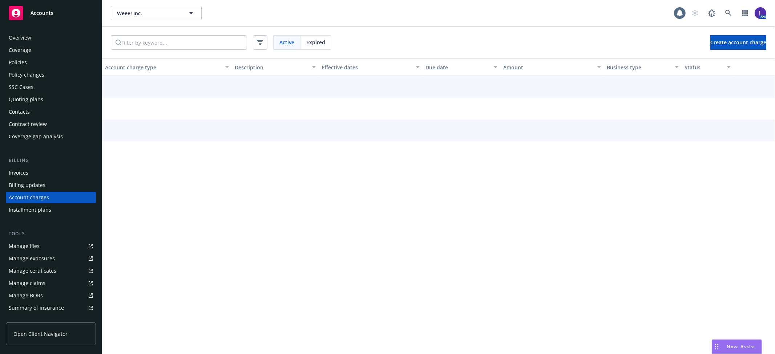
scroll to position [9, 0]
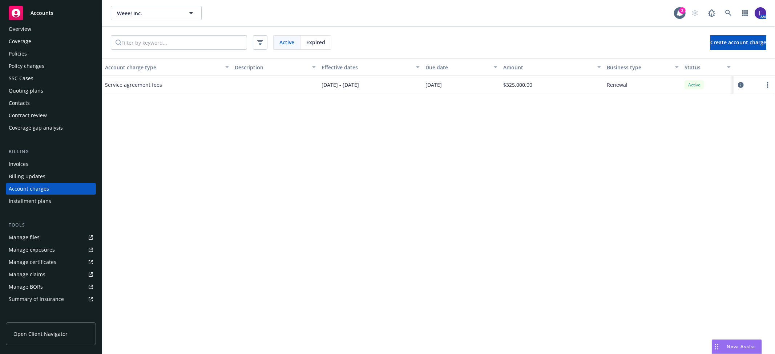
click at [23, 28] on div "Overview" at bounding box center [20, 29] width 23 height 12
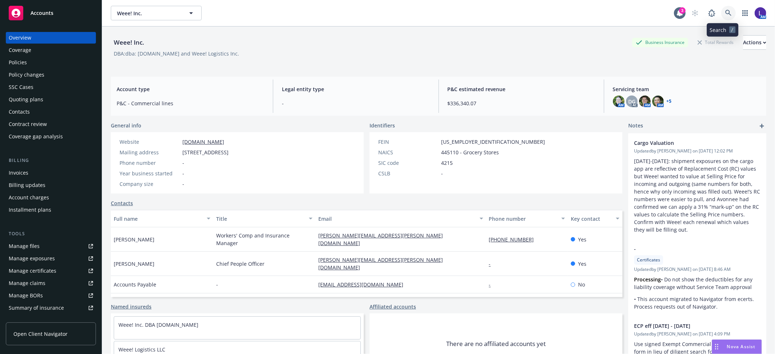
click at [728, 14] on link at bounding box center [728, 13] width 15 height 15
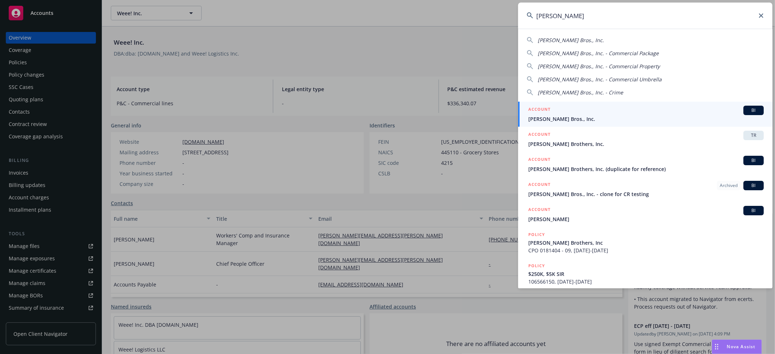
type input "[PERSON_NAME]"
click at [598, 114] on div "ACCOUNT BI" at bounding box center [646, 110] width 236 height 9
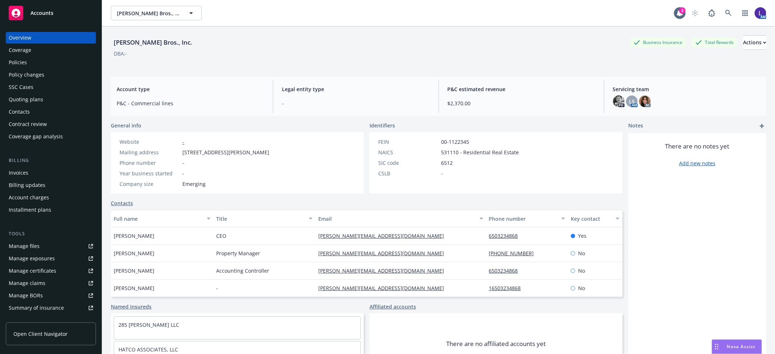
click at [1, 63] on div "Overview Coverage Policies Policy changes SSC Cases Quoting plans Contacts Cont…" at bounding box center [51, 188] width 102 height 331
click at [22, 62] on div "Policies" at bounding box center [18, 63] width 18 height 12
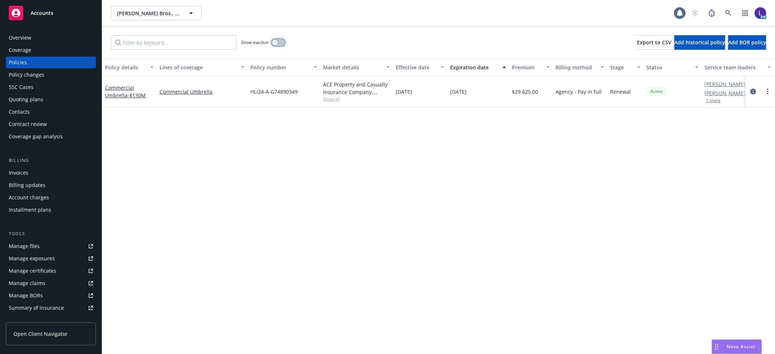
click at [278, 40] on button "button" at bounding box center [279, 42] width 14 height 7
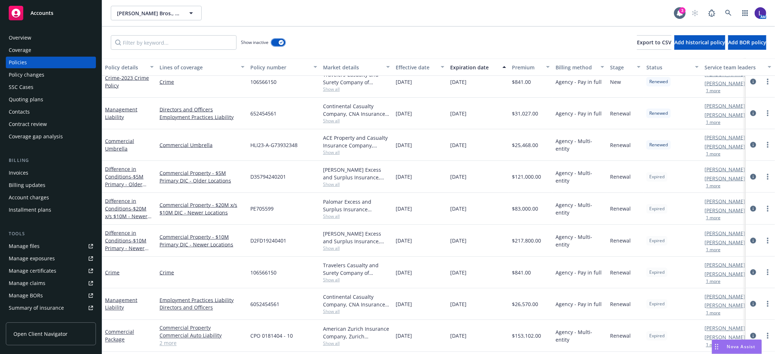
scroll to position [906, 0]
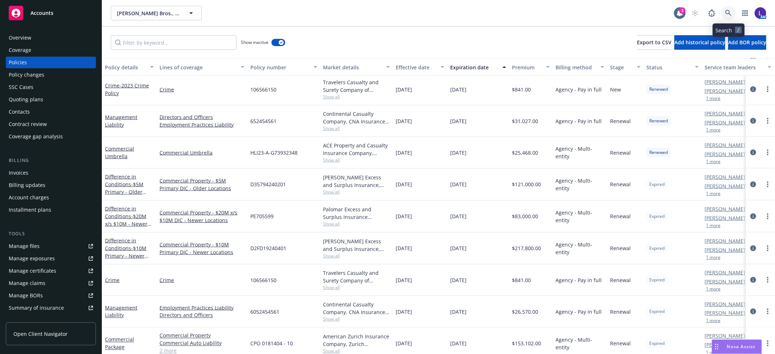
click at [728, 9] on link at bounding box center [728, 13] width 15 height 15
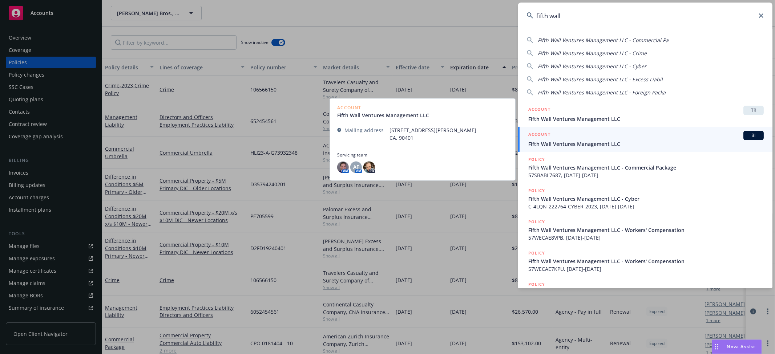
type input "fifth wall"
click at [559, 140] on div "ACCOUNT BI" at bounding box center [646, 135] width 236 height 9
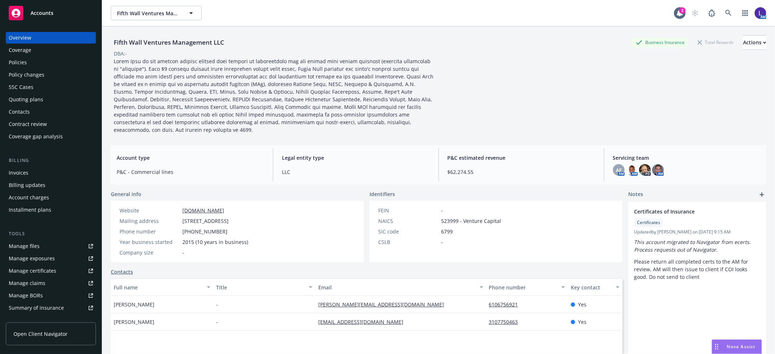
click at [40, 57] on div "Policies" at bounding box center [51, 63] width 84 height 12
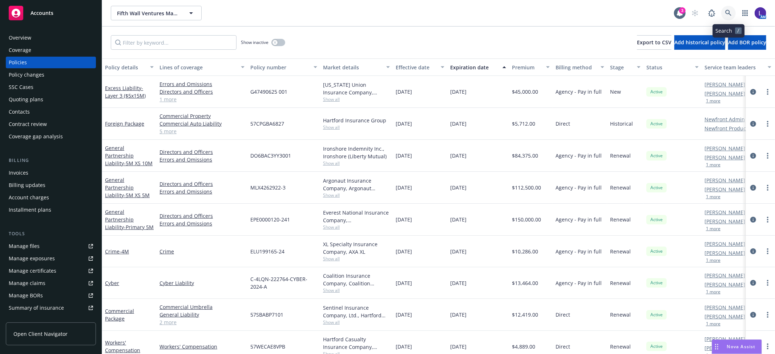
click at [728, 10] on icon at bounding box center [728, 13] width 7 height 7
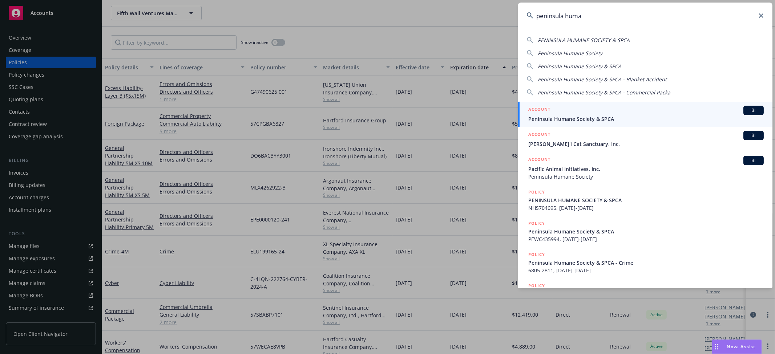
type input "peninsula huma"
click at [574, 118] on span "Peninsula Humane Society & SPCA" at bounding box center [646, 119] width 236 height 8
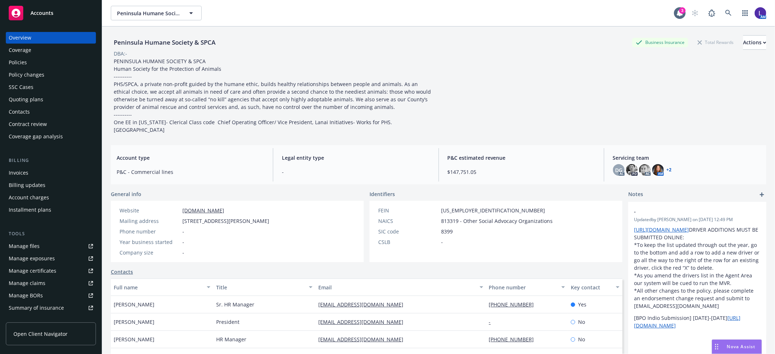
click at [21, 59] on div "Policies" at bounding box center [18, 63] width 18 height 12
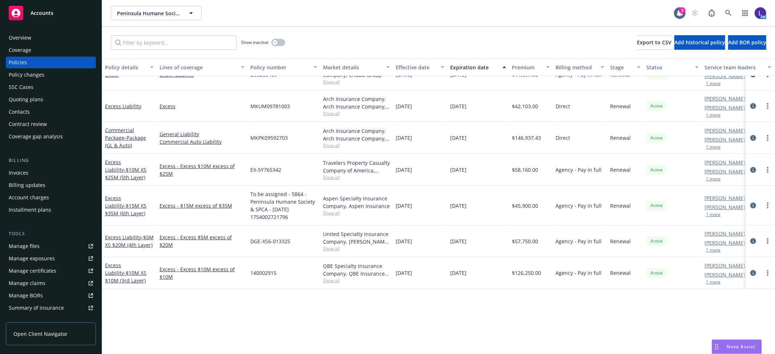
scroll to position [84, 0]
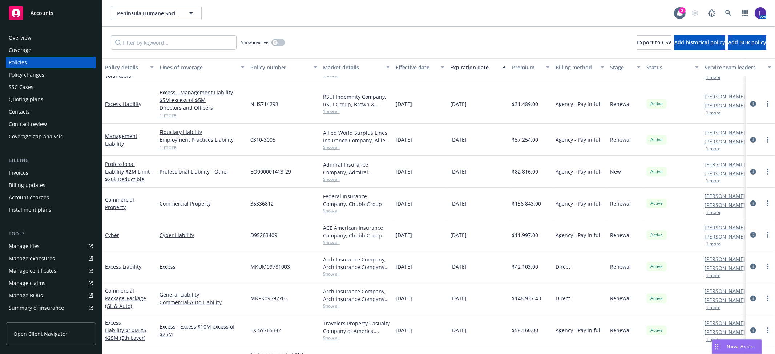
click at [33, 195] on div "Account charges" at bounding box center [29, 198] width 40 height 12
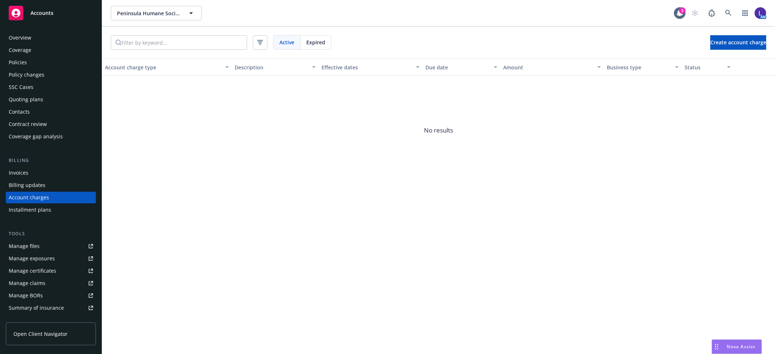
click at [30, 35] on div "Overview" at bounding box center [20, 38] width 23 height 12
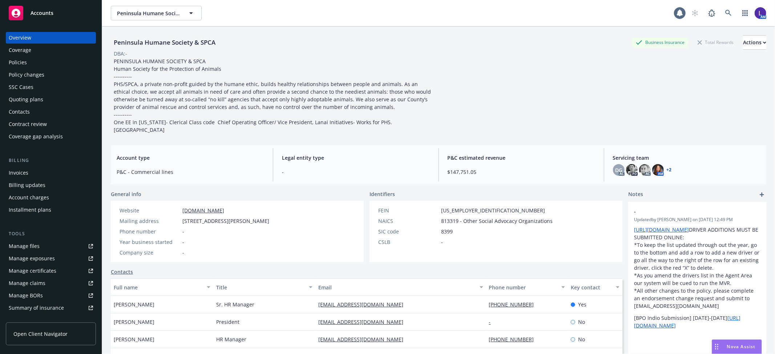
click at [34, 55] on div "Coverage" at bounding box center [51, 50] width 84 height 12
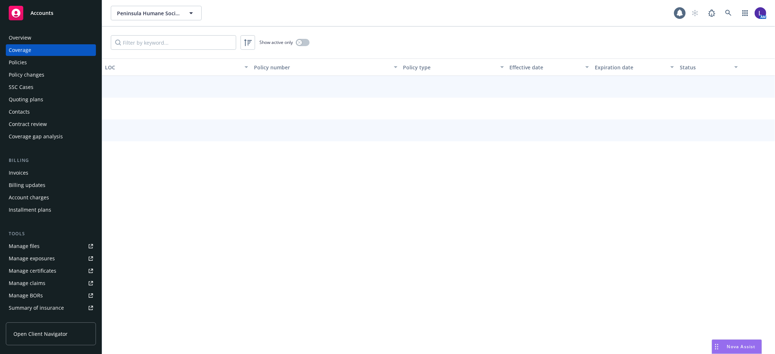
click at [34, 55] on div "Coverage" at bounding box center [51, 50] width 84 height 12
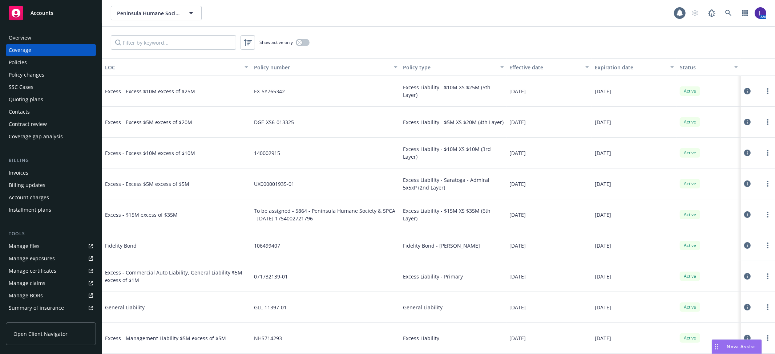
click at [35, 60] on div "Policies" at bounding box center [51, 63] width 84 height 12
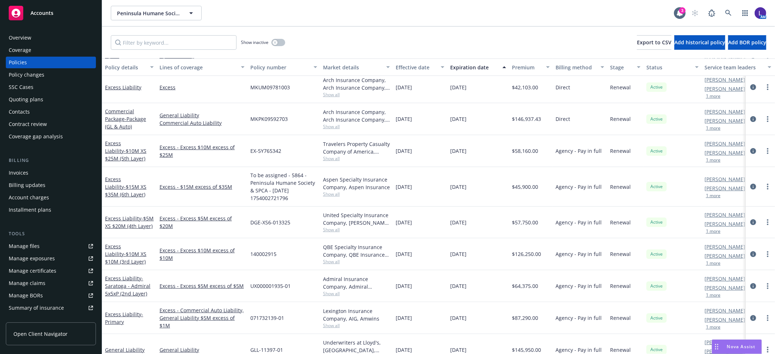
scroll to position [161, 0]
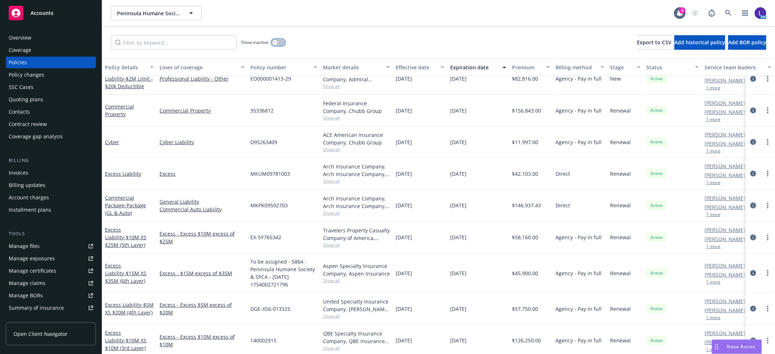
click at [277, 43] on icon "button" at bounding box center [275, 42] width 3 height 3
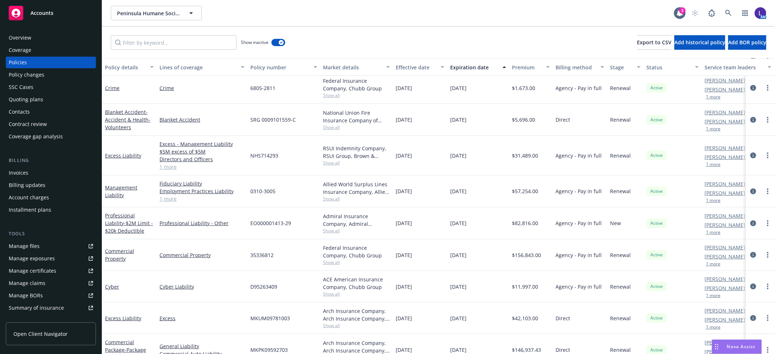
scroll to position [2625, 0]
click at [728, 13] on icon at bounding box center [728, 13] width 7 height 7
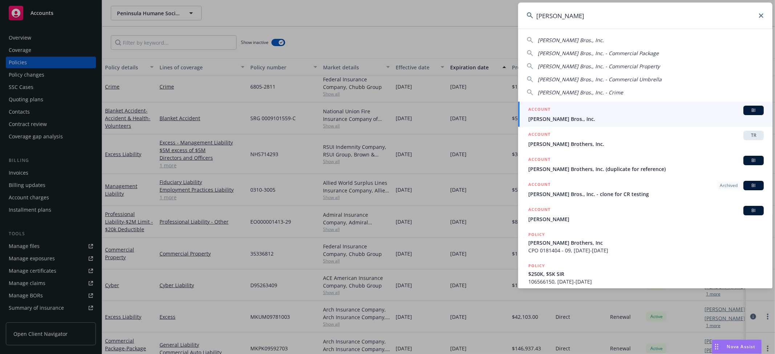
type input "[PERSON_NAME]"
click at [580, 118] on span "[PERSON_NAME] Bros., Inc." at bounding box center [646, 119] width 236 height 8
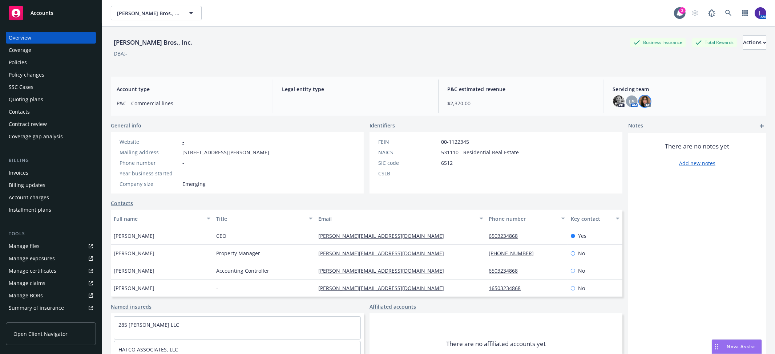
click at [639, 102] on img at bounding box center [645, 102] width 12 height 12
click at [45, 65] on div "Policies" at bounding box center [51, 63] width 84 height 12
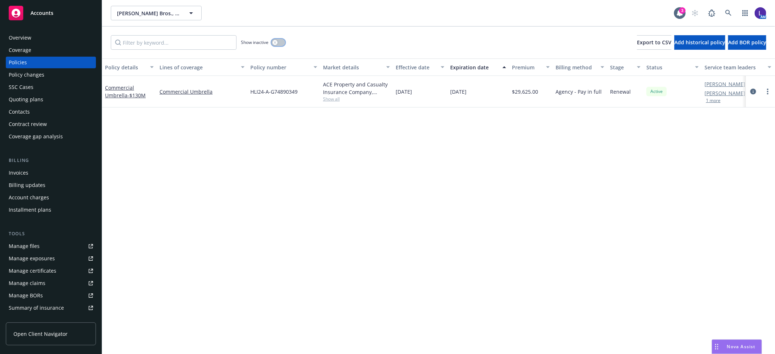
click at [279, 42] on button "button" at bounding box center [279, 42] width 14 height 7
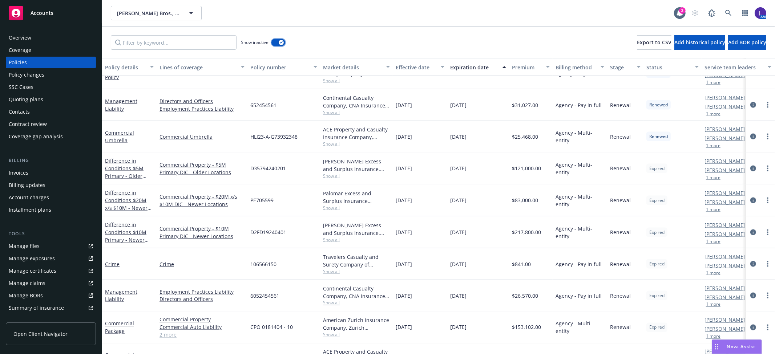
scroll to position [947, 0]
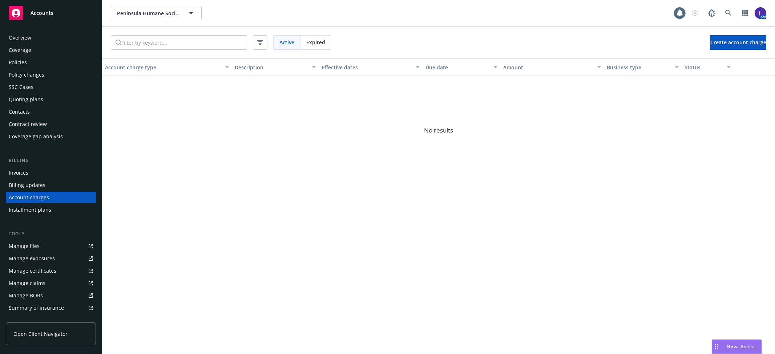
scroll to position [9, 0]
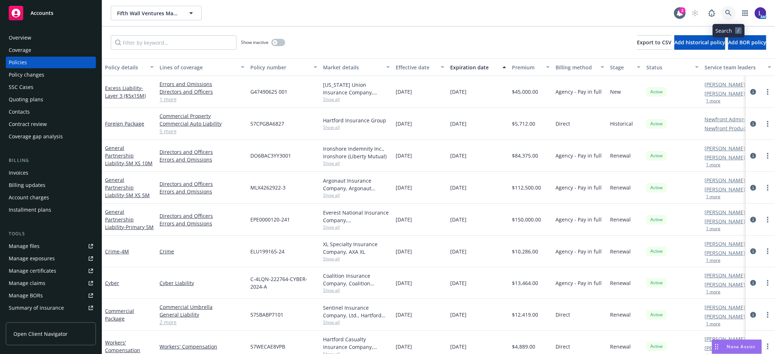
click at [728, 12] on icon at bounding box center [728, 13] width 7 height 7
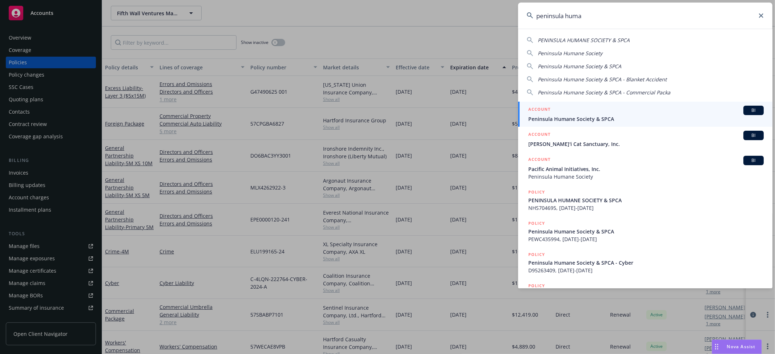
type input "peninsula huma"
click at [571, 116] on span "Peninsula Humane Society & SPCA" at bounding box center [646, 119] width 236 height 8
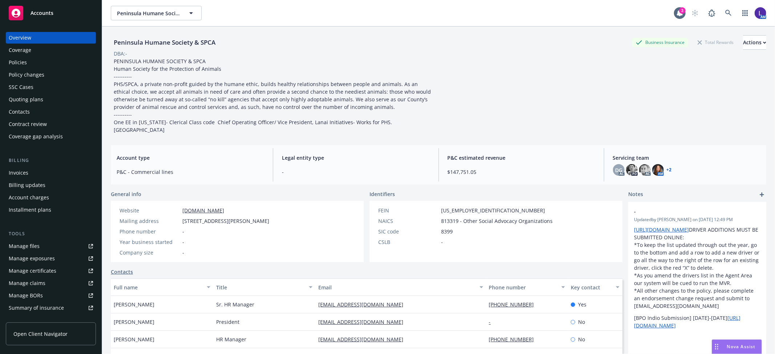
click at [55, 62] on div "Policies" at bounding box center [51, 63] width 84 height 12
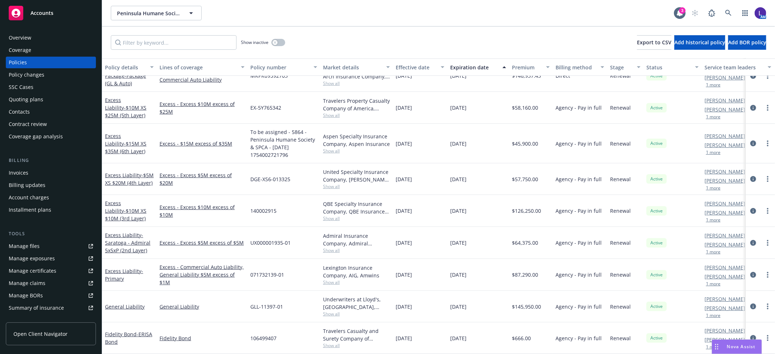
scroll to position [286, 0]
